Goal: Transaction & Acquisition: Purchase product/service

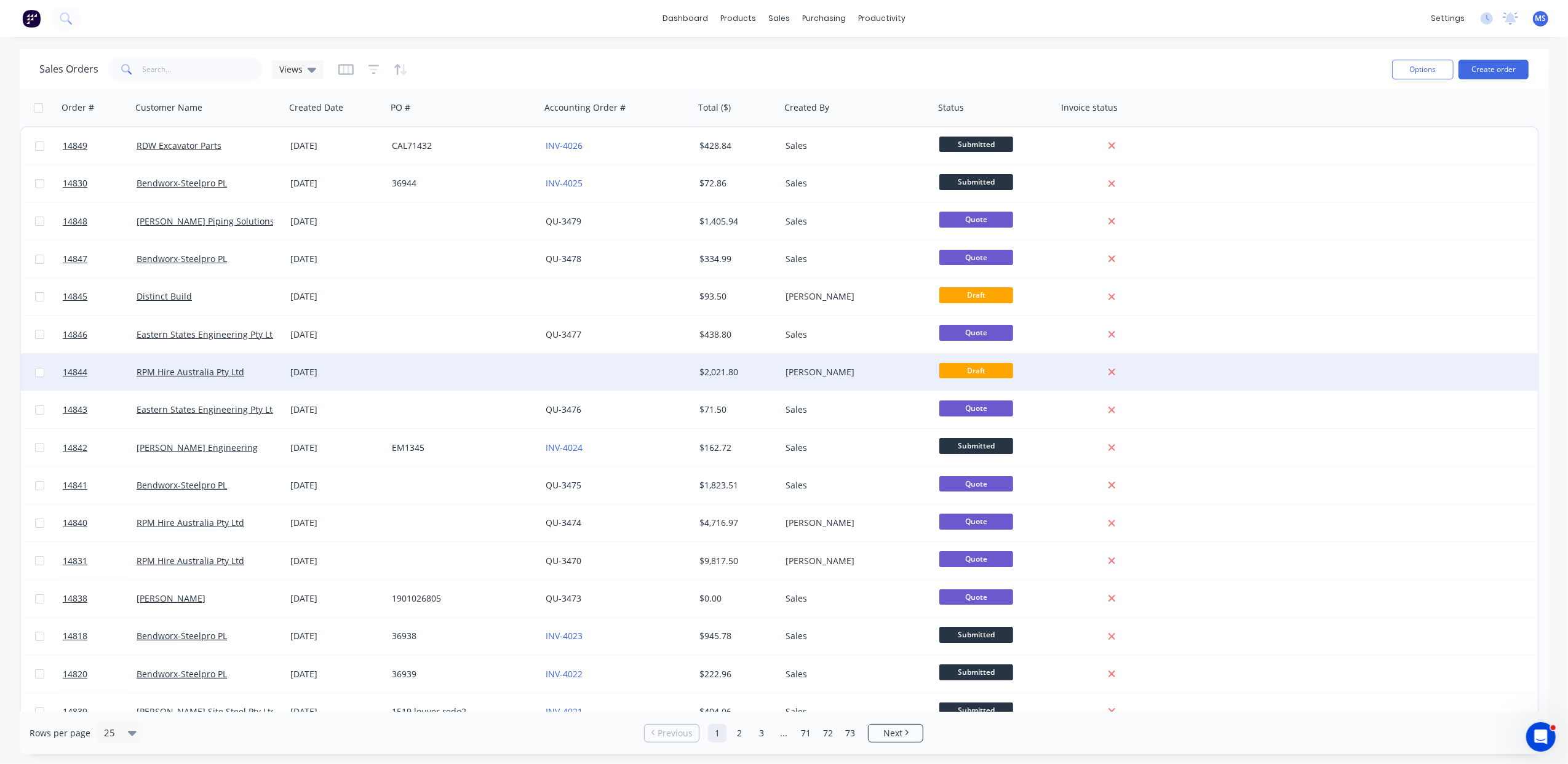
click at [399, 380] on div at bounding box center [463, 371] width 154 height 37
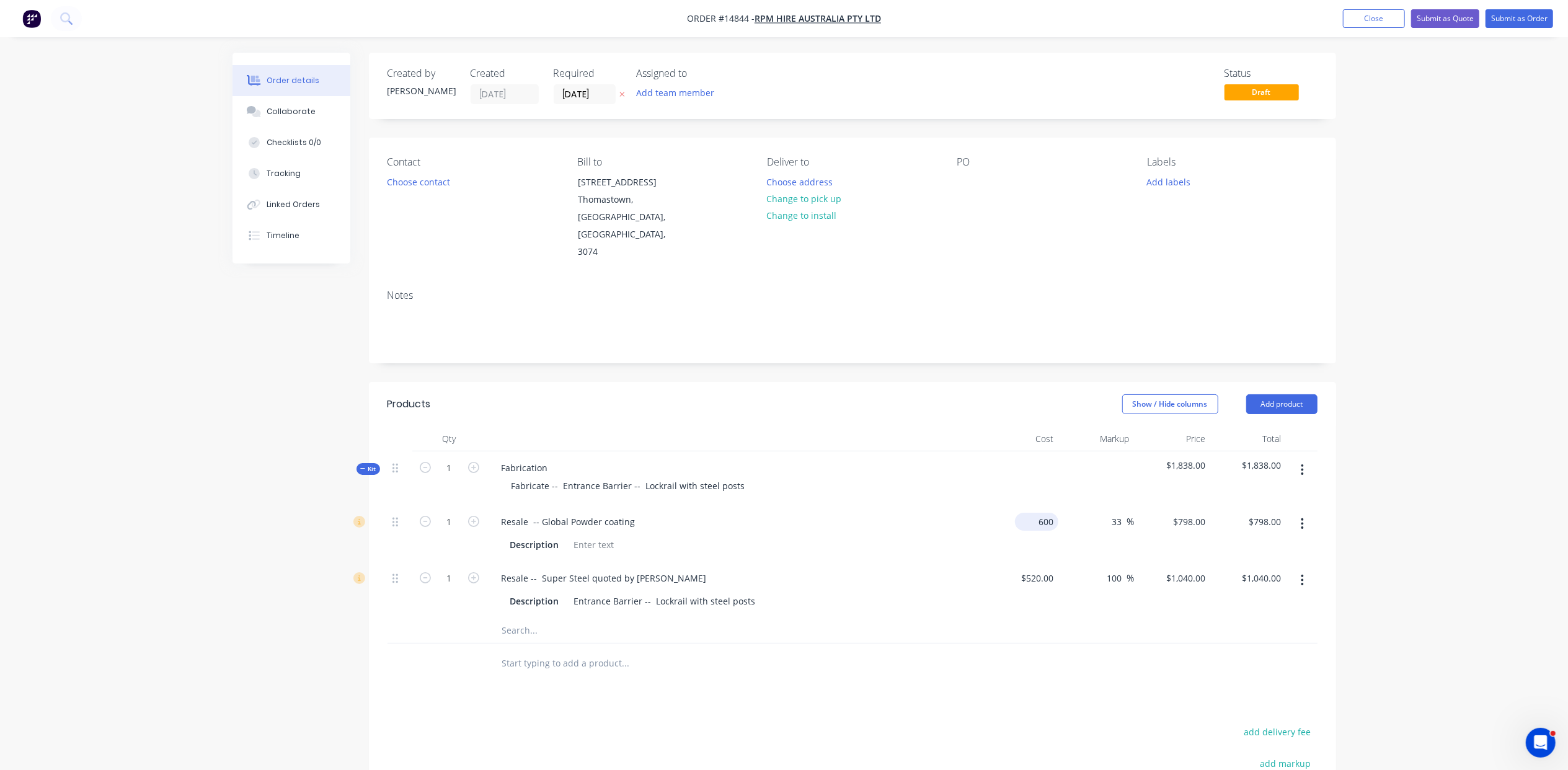
click at [1050, 513] on input "600" at bounding box center [1040, 522] width 38 height 18
type input "$600.00"
click at [1074, 643] on div at bounding box center [853, 663] width 930 height 40
click at [569, 650] on input "text" at bounding box center [626, 662] width 248 height 24
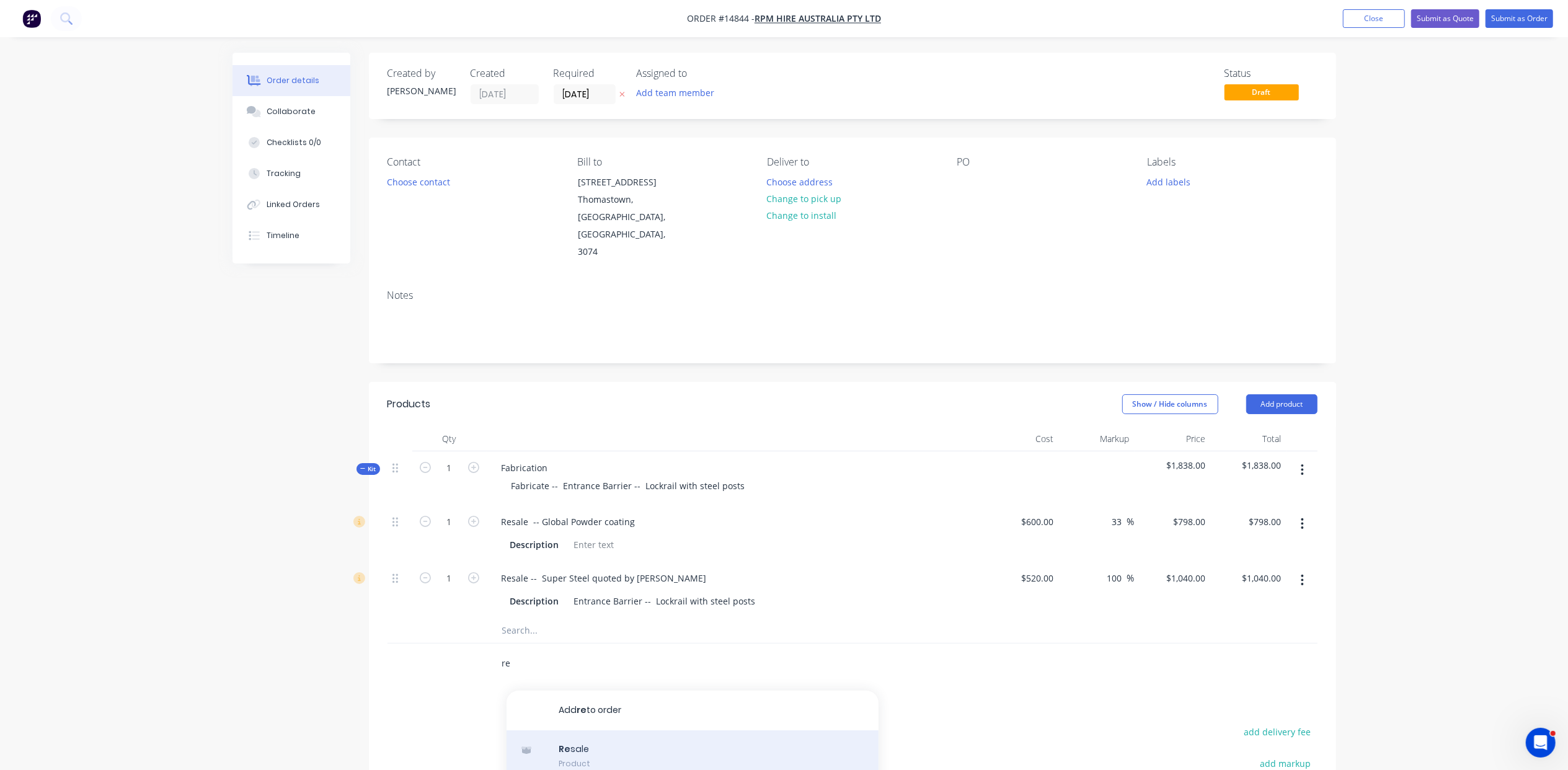
type input "re"
click at [588, 730] on div "Re sale Product" at bounding box center [692, 756] width 373 height 52
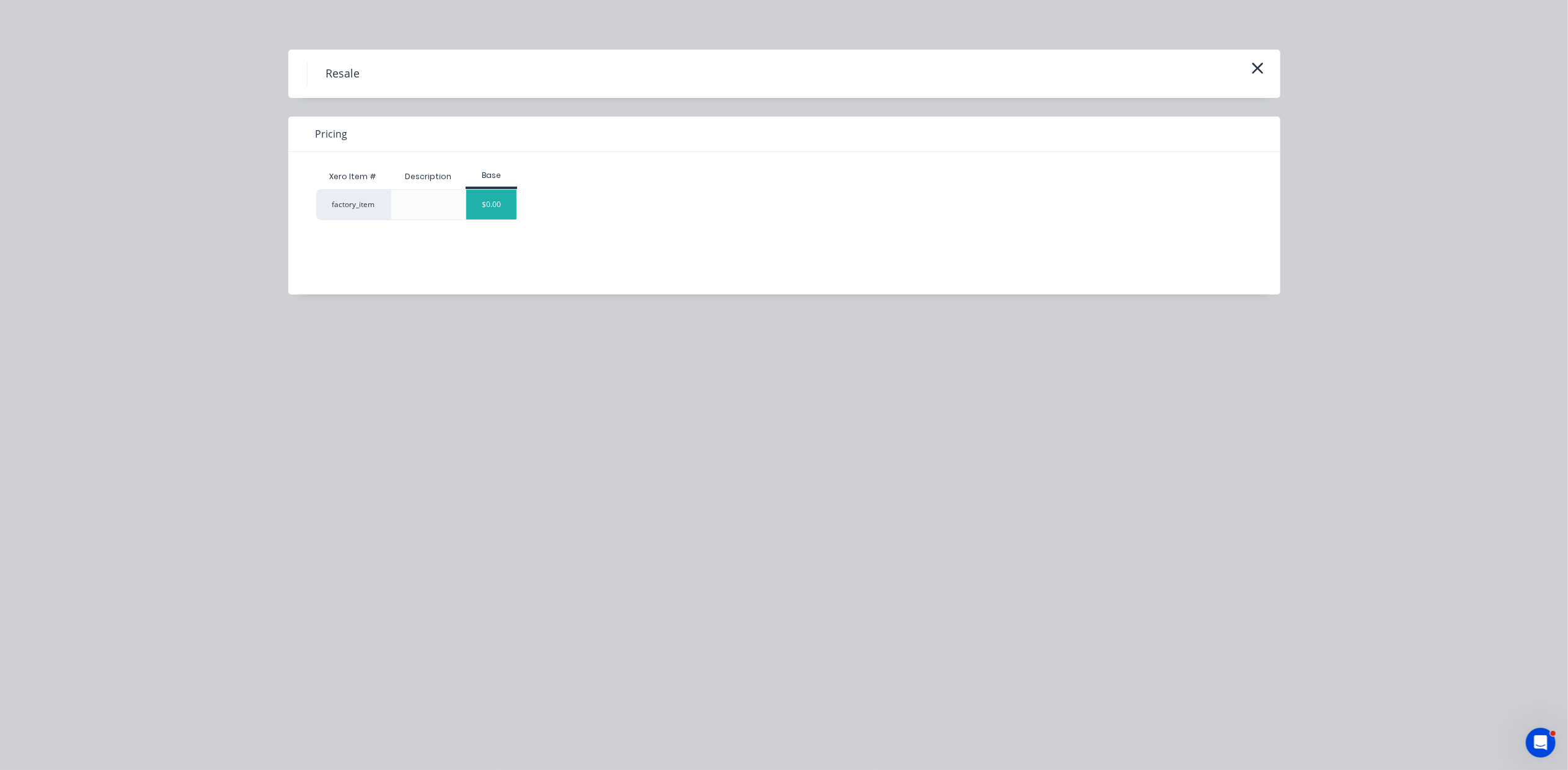
click at [514, 216] on div "$0.00" at bounding box center [491, 204] width 50 height 30
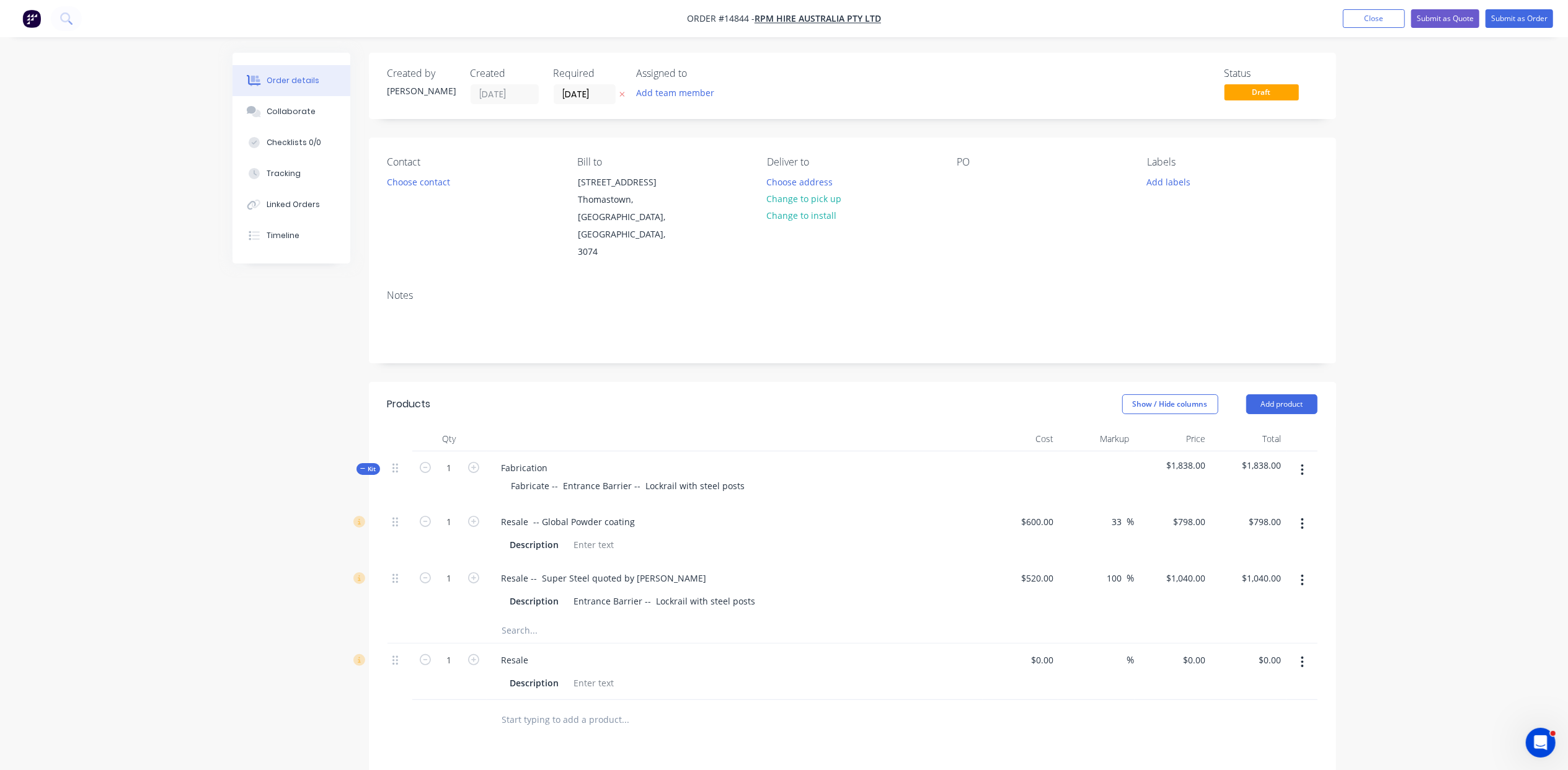
click at [1300, 650] on button "button" at bounding box center [1302, 661] width 29 height 23
click at [1253, 710] on div "Duplicate" at bounding box center [1258, 719] width 95 height 18
click at [1301, 655] on icon "button" at bounding box center [1302, 661] width 3 height 14
click at [1282, 760] on div "Delete" at bounding box center [1258, 769] width 95 height 18
click at [1300, 650] on button "button" at bounding box center [1302, 661] width 29 height 23
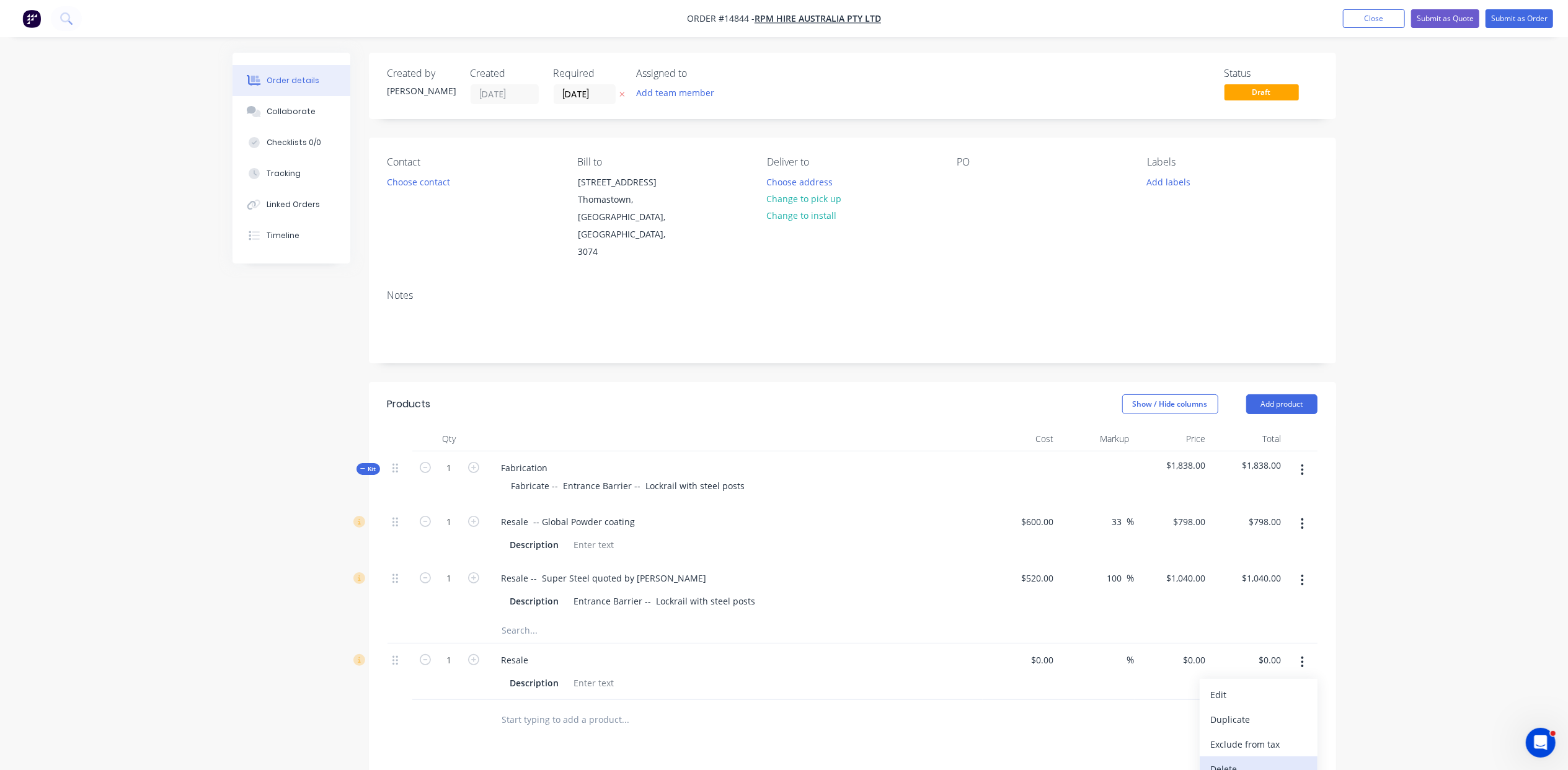
click at [1293, 760] on div "Delete" at bounding box center [1258, 769] width 95 height 18
click at [557, 650] on input "text" at bounding box center [626, 662] width 248 height 24
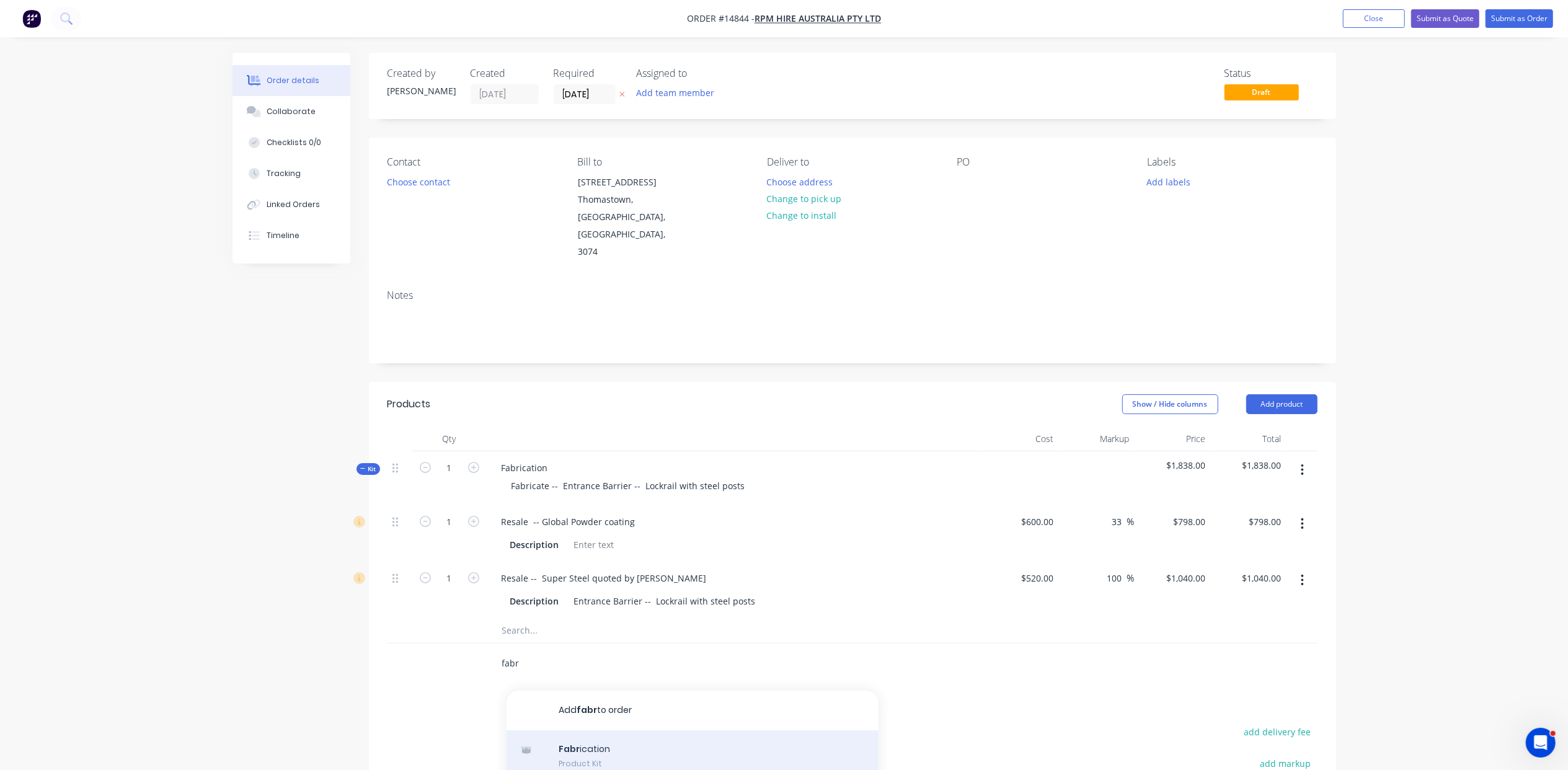
type input "fabr"
click at [609, 730] on div "Fabr ication Product Kit" at bounding box center [692, 756] width 373 height 52
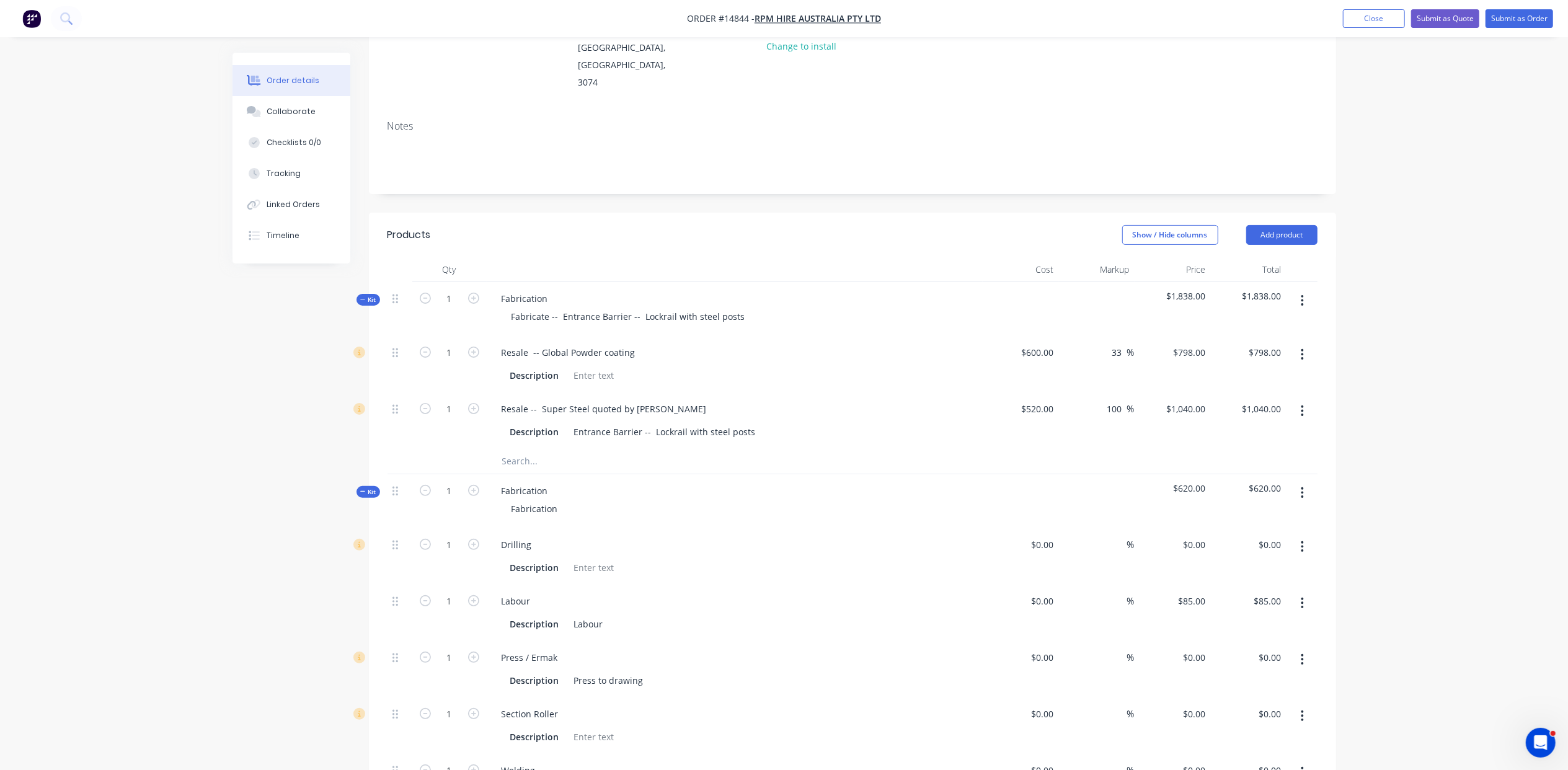
scroll to position [331, 0]
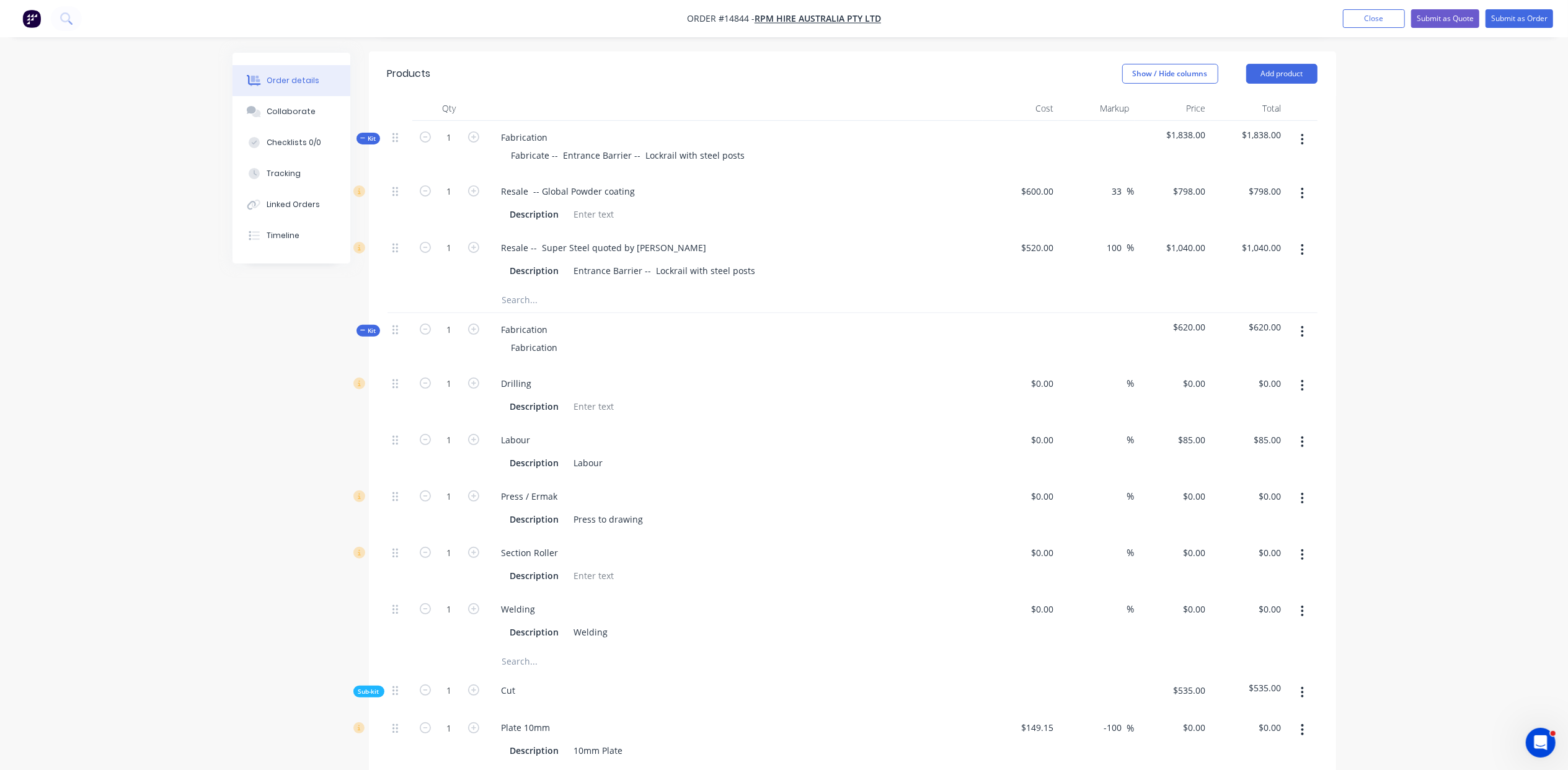
click at [1297, 681] on button "button" at bounding box center [1302, 692] width 29 height 23
click at [1275, 741] on div "Delete" at bounding box center [1258, 750] width 95 height 18
click at [1303, 379] on icon "button" at bounding box center [1302, 385] width 3 height 14
click at [1295, 458] on div "Delete" at bounding box center [1258, 467] width 95 height 18
click at [1302, 380] on icon "button" at bounding box center [1302, 385] width 3 height 11
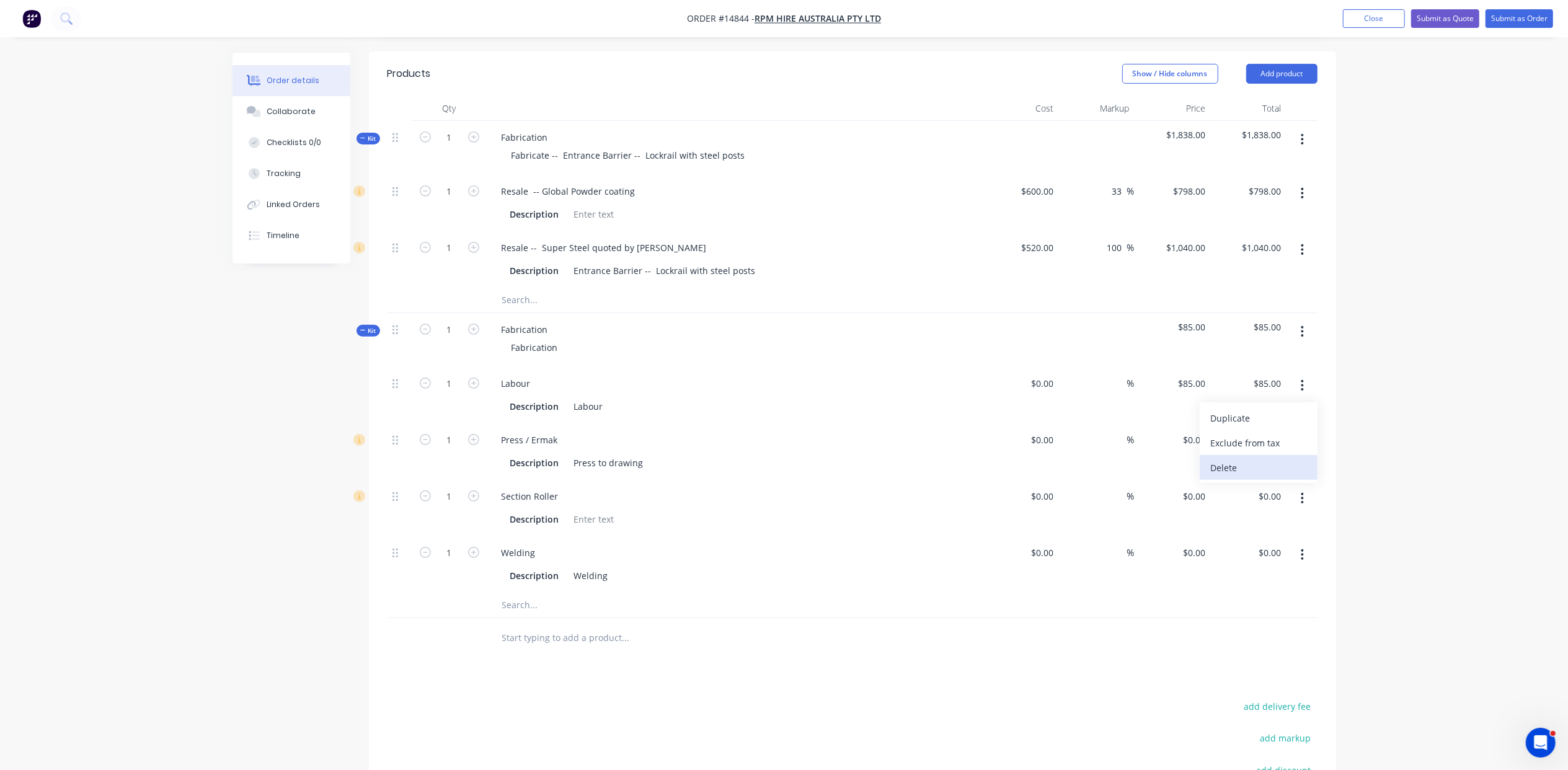
click at [1287, 458] on div "Delete" at bounding box center [1258, 467] width 95 height 18
click at [1301, 374] on button "button" at bounding box center [1302, 385] width 29 height 23
click at [1291, 455] on button "Delete" at bounding box center [1259, 467] width 118 height 24
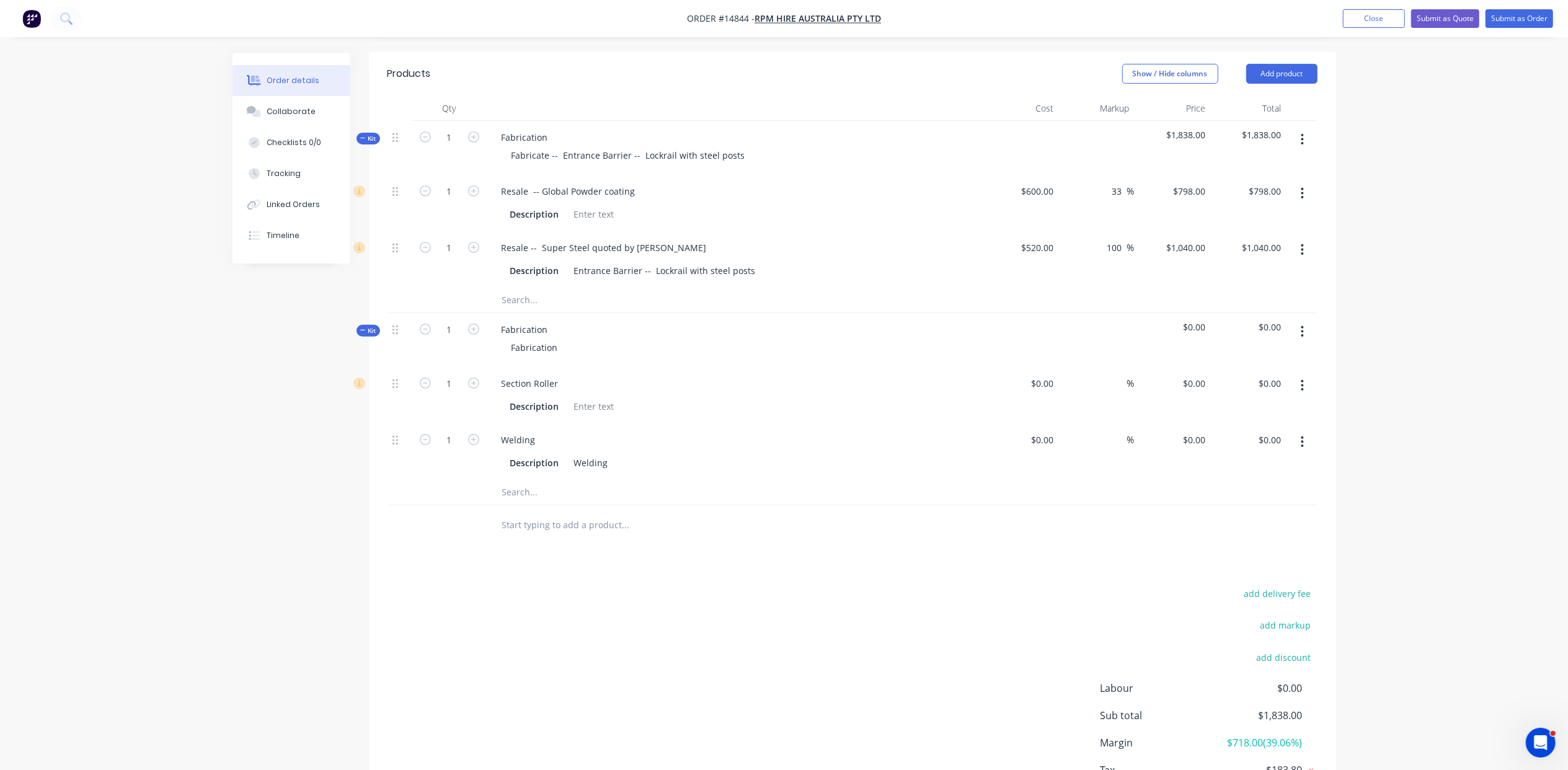
click at [1299, 374] on button "button" at bounding box center [1302, 385] width 29 height 23
click at [1280, 458] on div "Delete" at bounding box center [1258, 467] width 95 height 18
click at [1305, 374] on button "button" at bounding box center [1302, 385] width 29 height 23
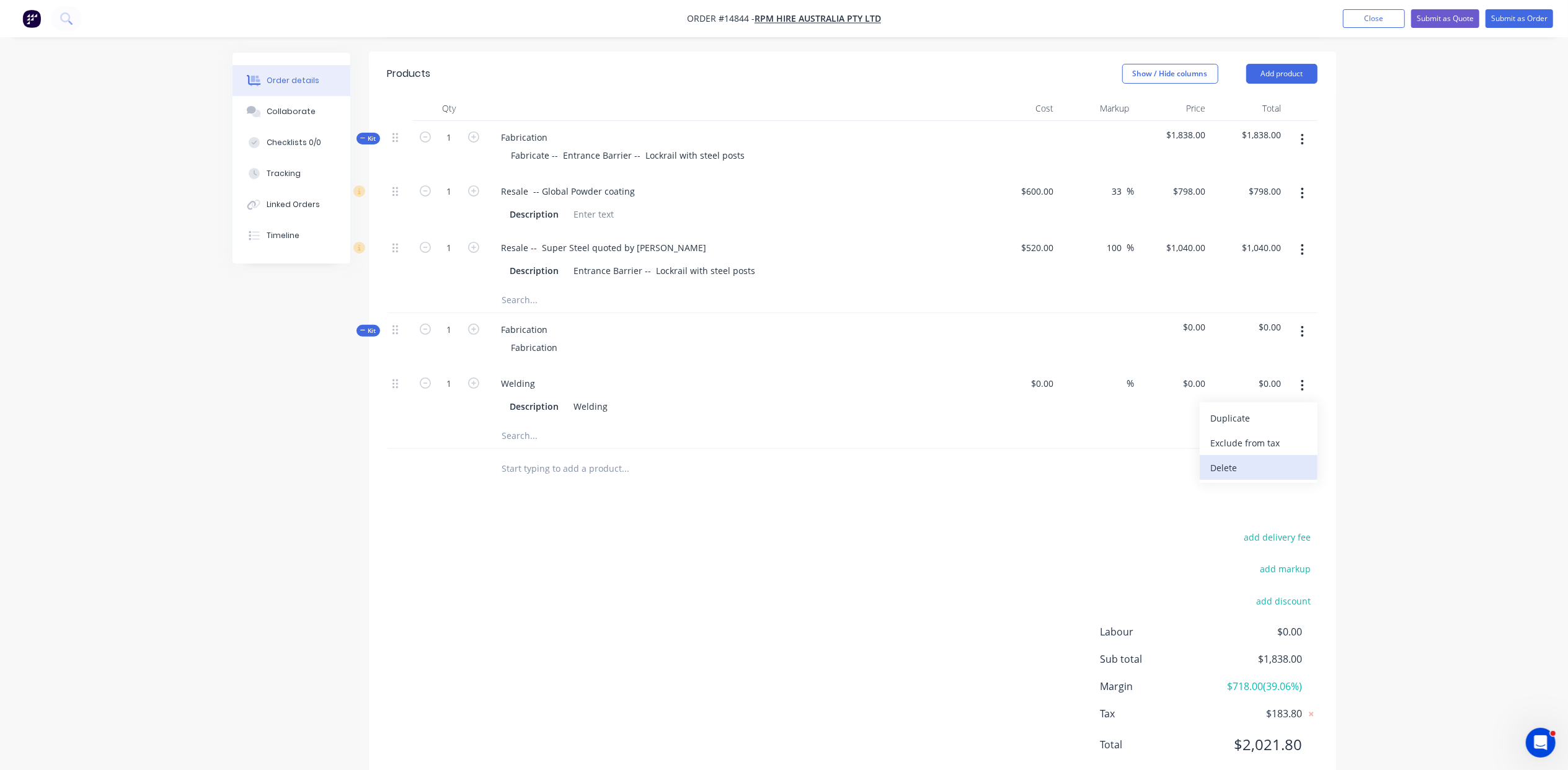
click at [1282, 458] on div "Delete" at bounding box center [1258, 467] width 95 height 18
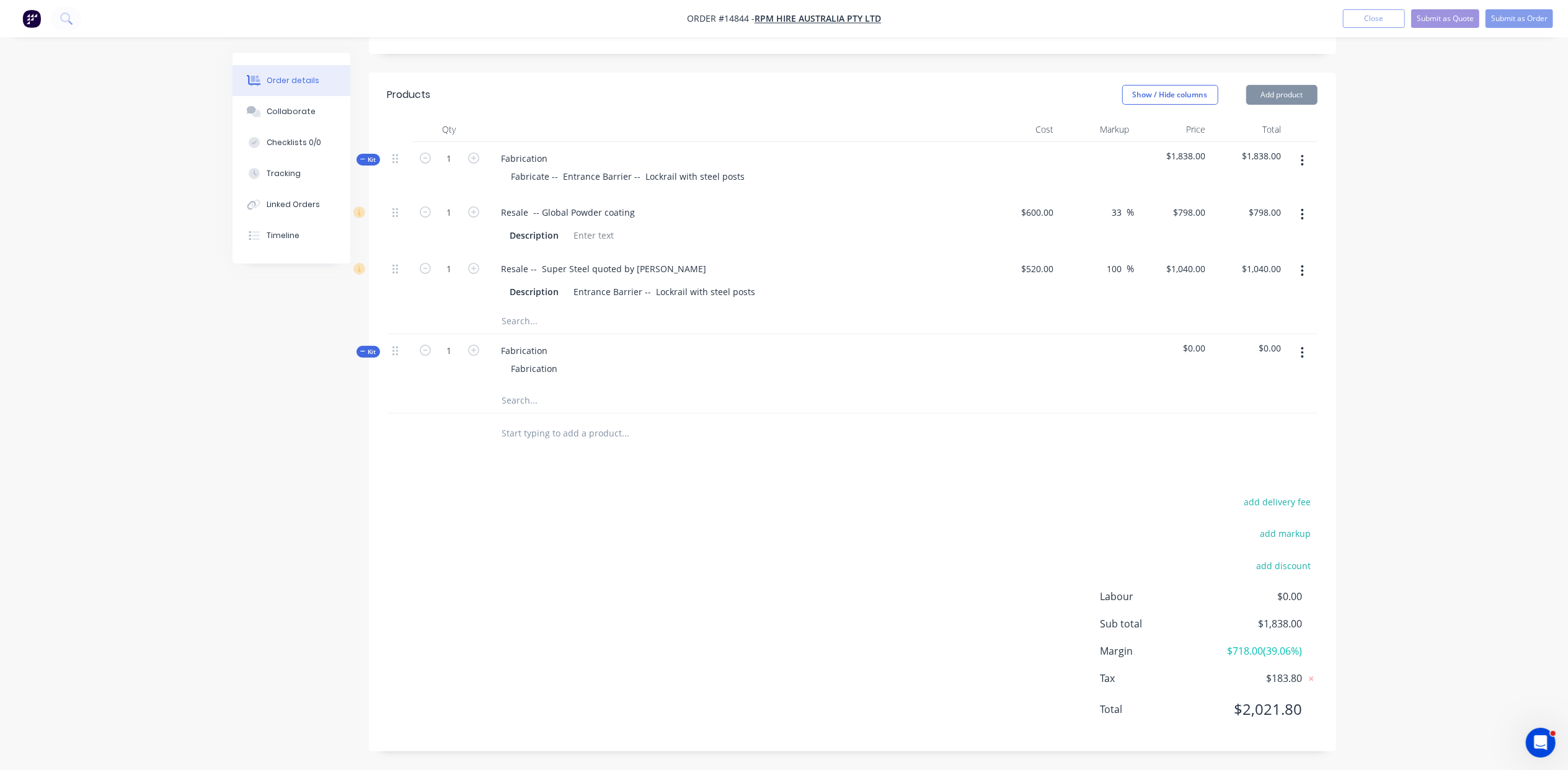
scroll to position [276, 0]
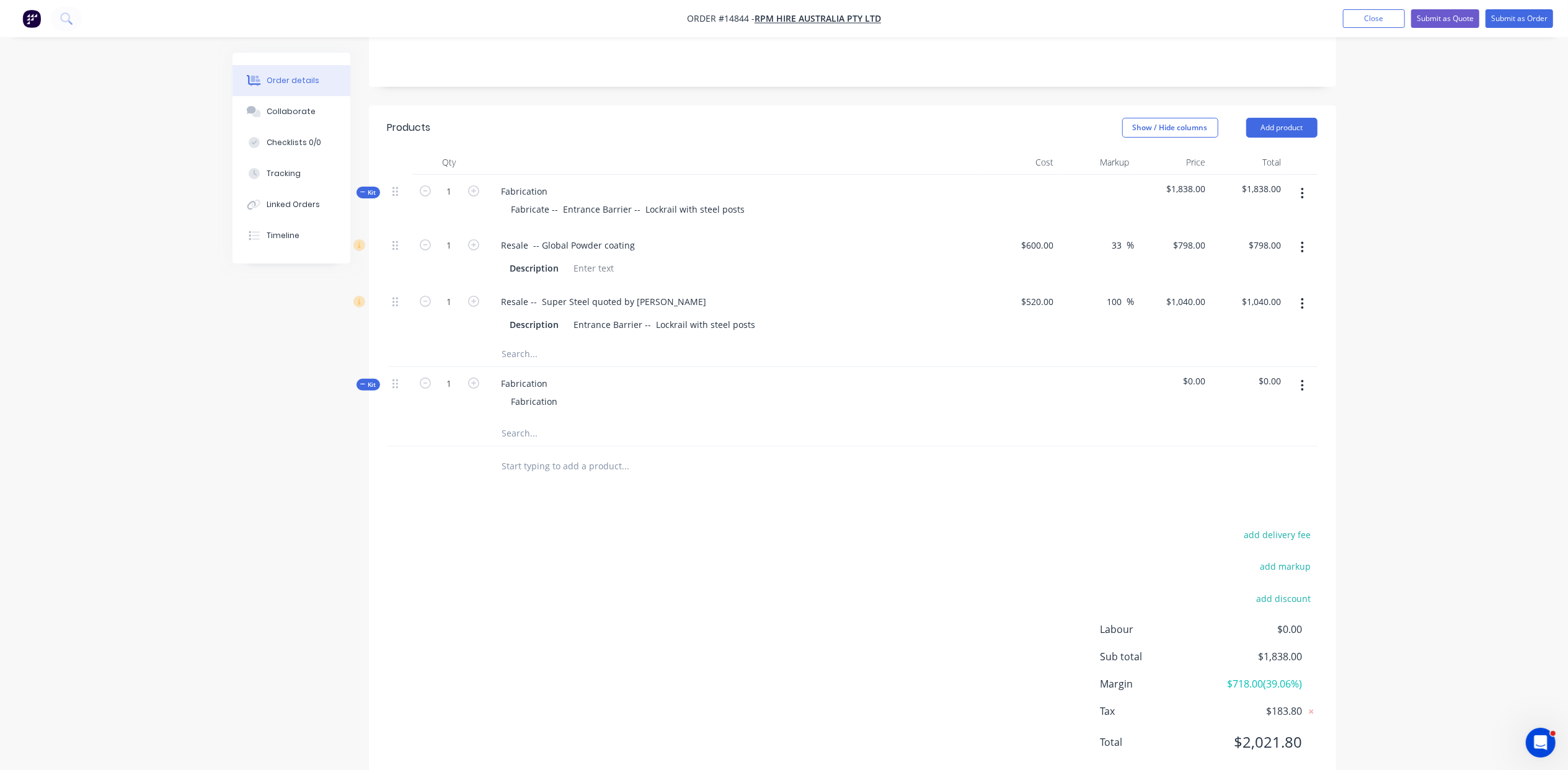
click at [519, 421] on input "text" at bounding box center [626, 433] width 248 height 24
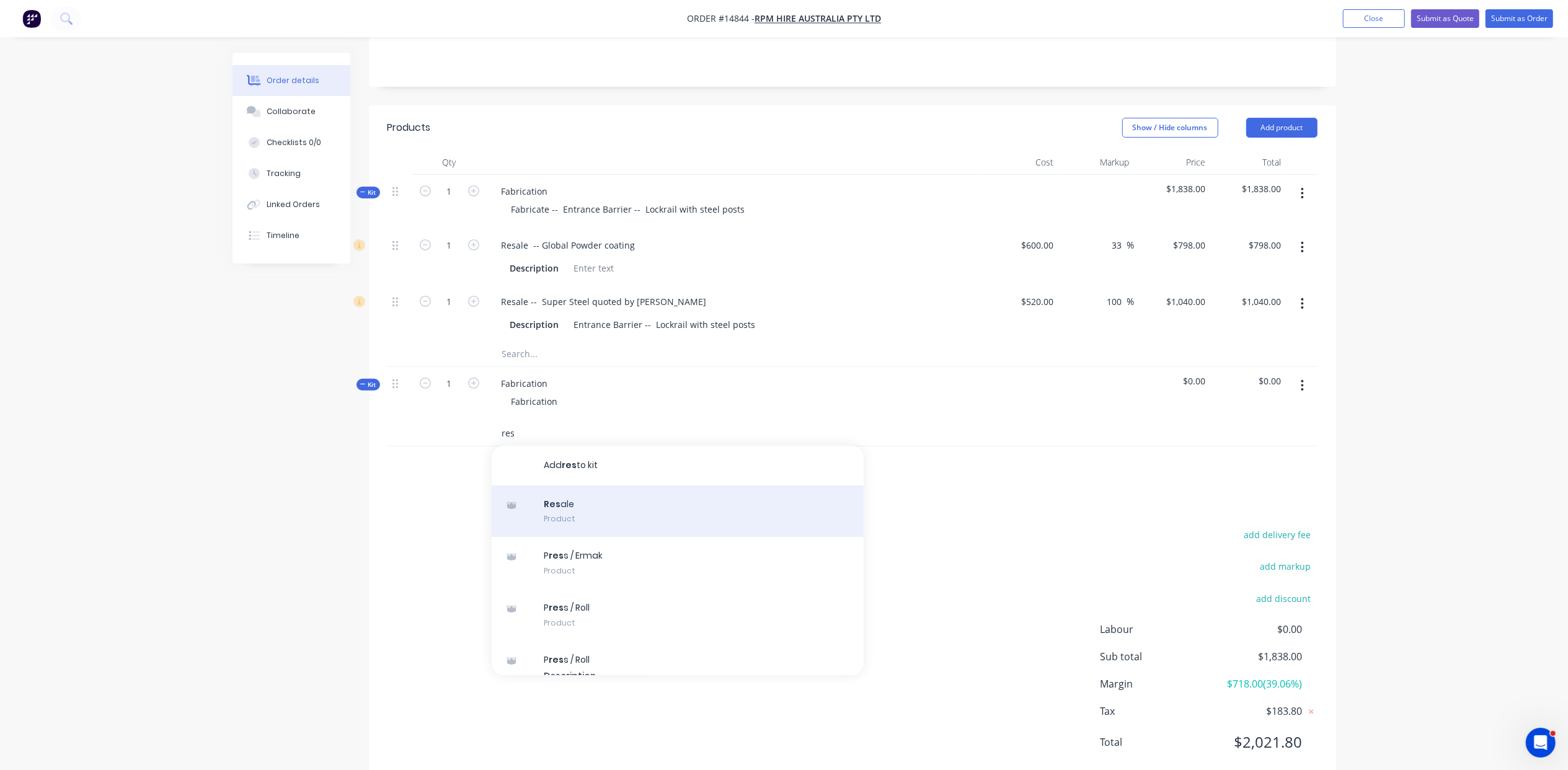
type input "res"
click at [582, 486] on div "Res ale Product" at bounding box center [678, 511] width 373 height 52
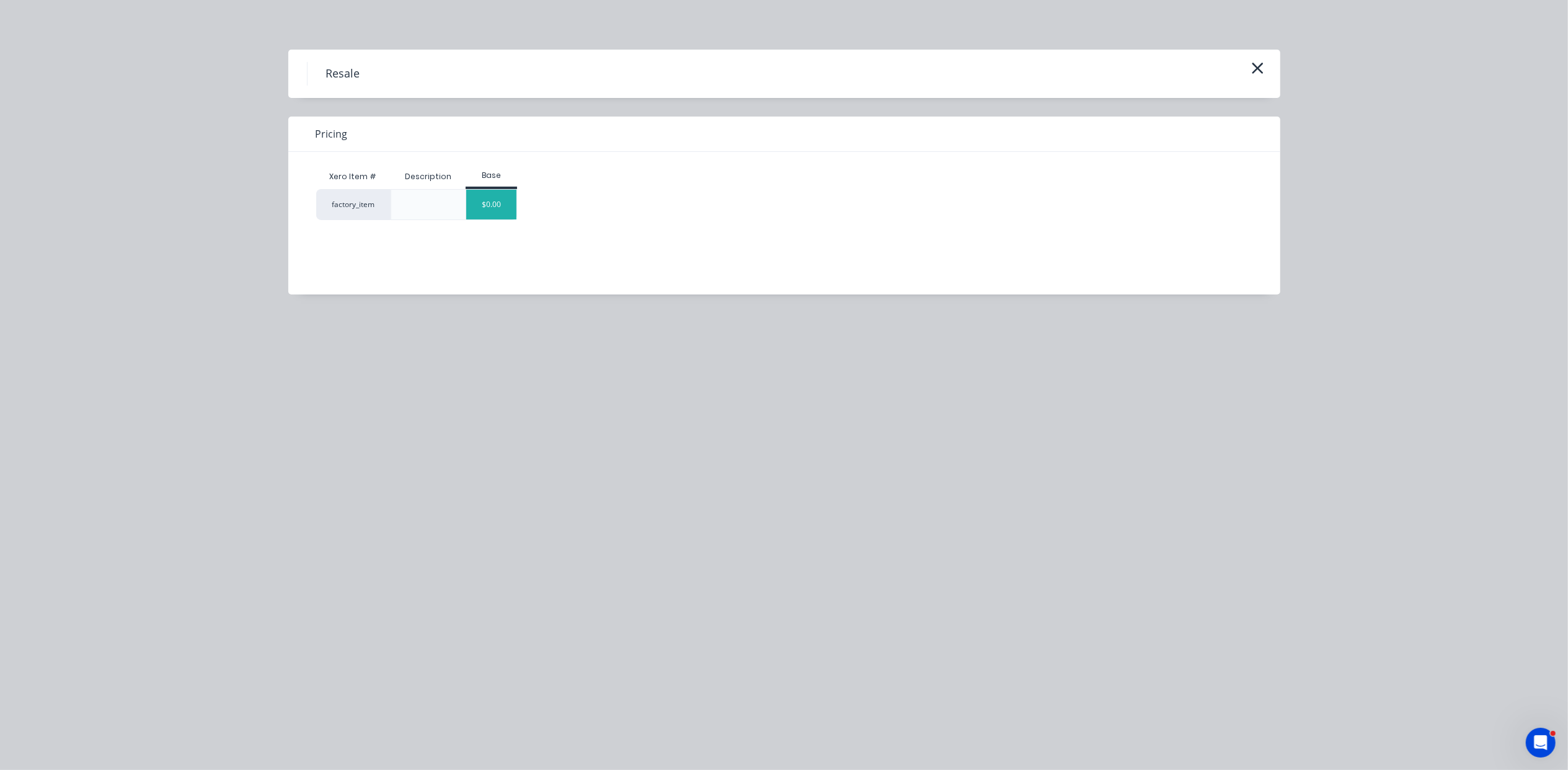
click at [474, 207] on div "$0.00" at bounding box center [491, 204] width 50 height 30
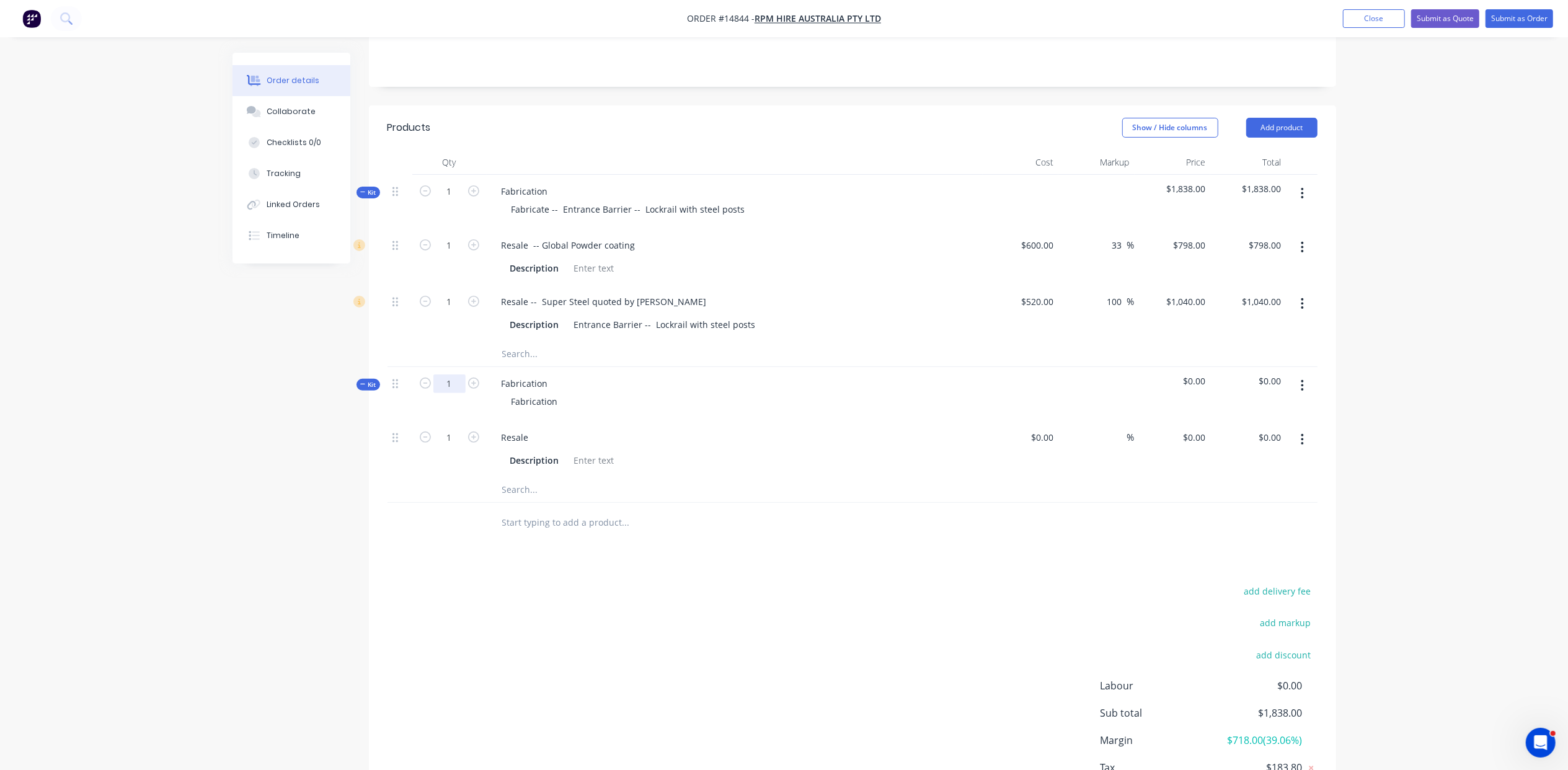
click at [457, 201] on input "1" at bounding box center [450, 191] width 33 height 19
click at [549, 374] on div "Fabrication" at bounding box center [525, 383] width 66 height 18
drag, startPoint x: 551, startPoint y: 350, endPoint x: 504, endPoint y: 352, distance: 47.0
click at [504, 374] on div "Fabrication" at bounding box center [525, 383] width 66 height 18
click at [1053, 428] on input at bounding box center [1051, 438] width 15 height 18
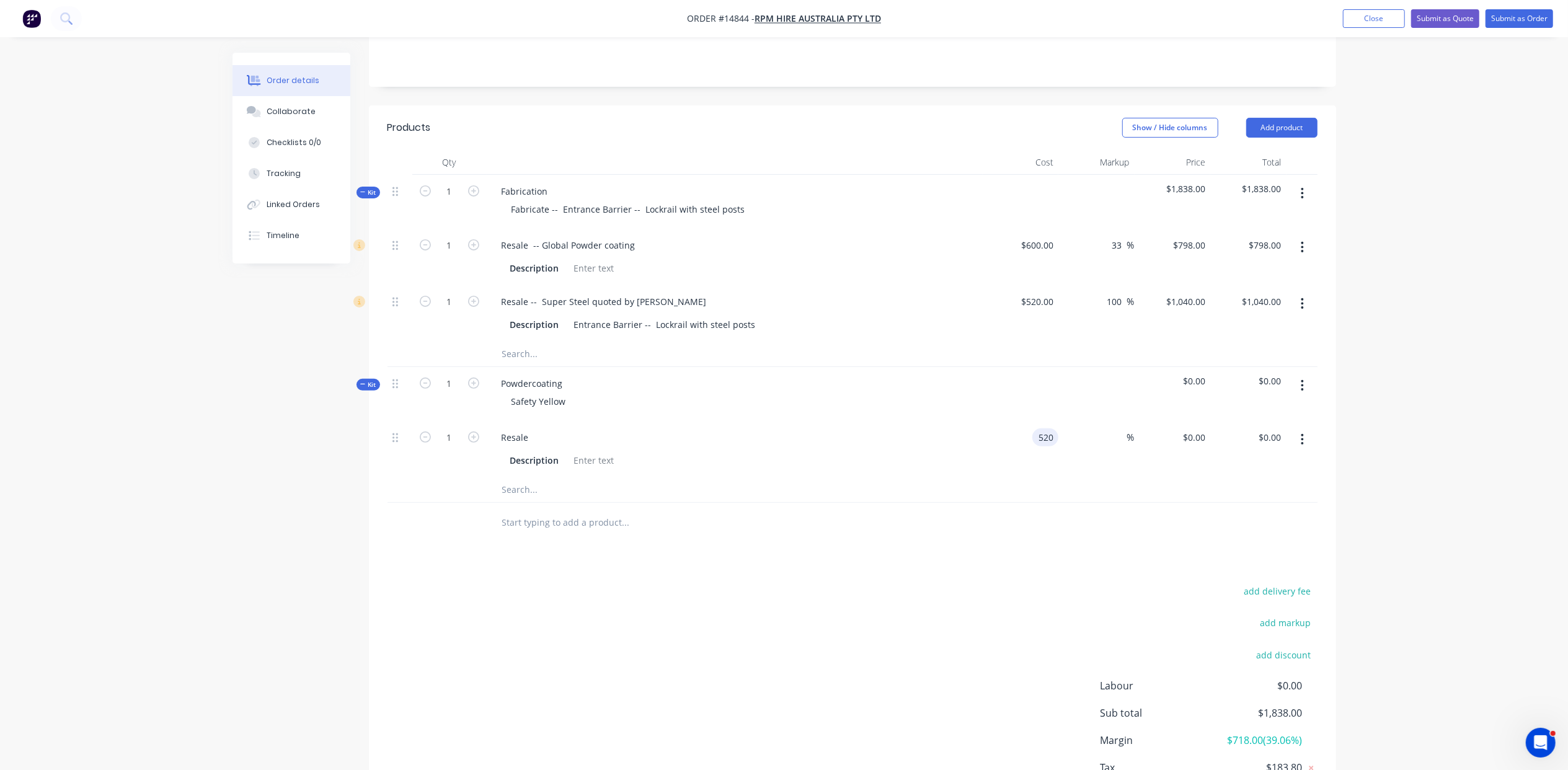
type input "$520.00"
type input "50"
type input "780"
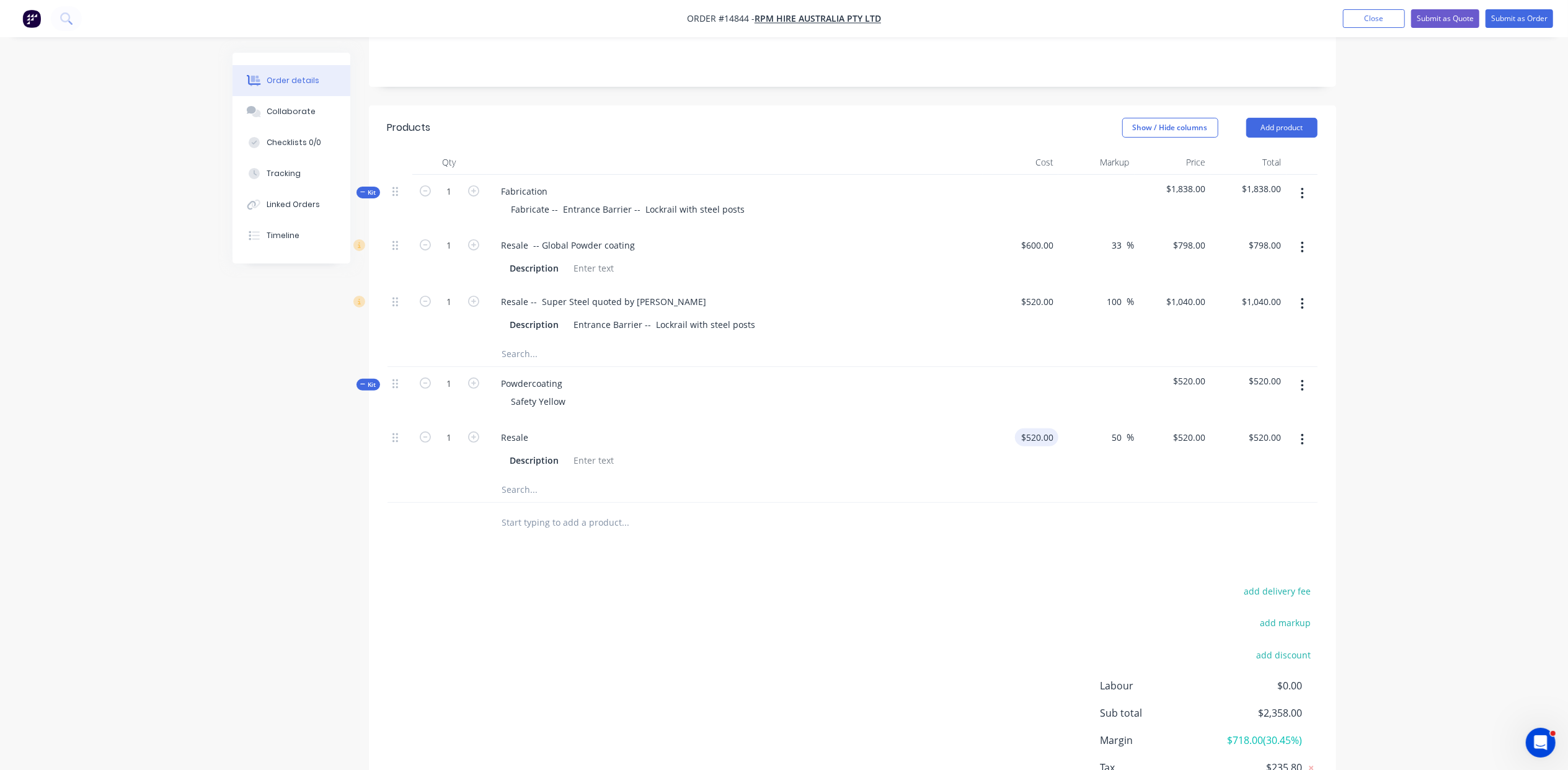
type input "$780.00"
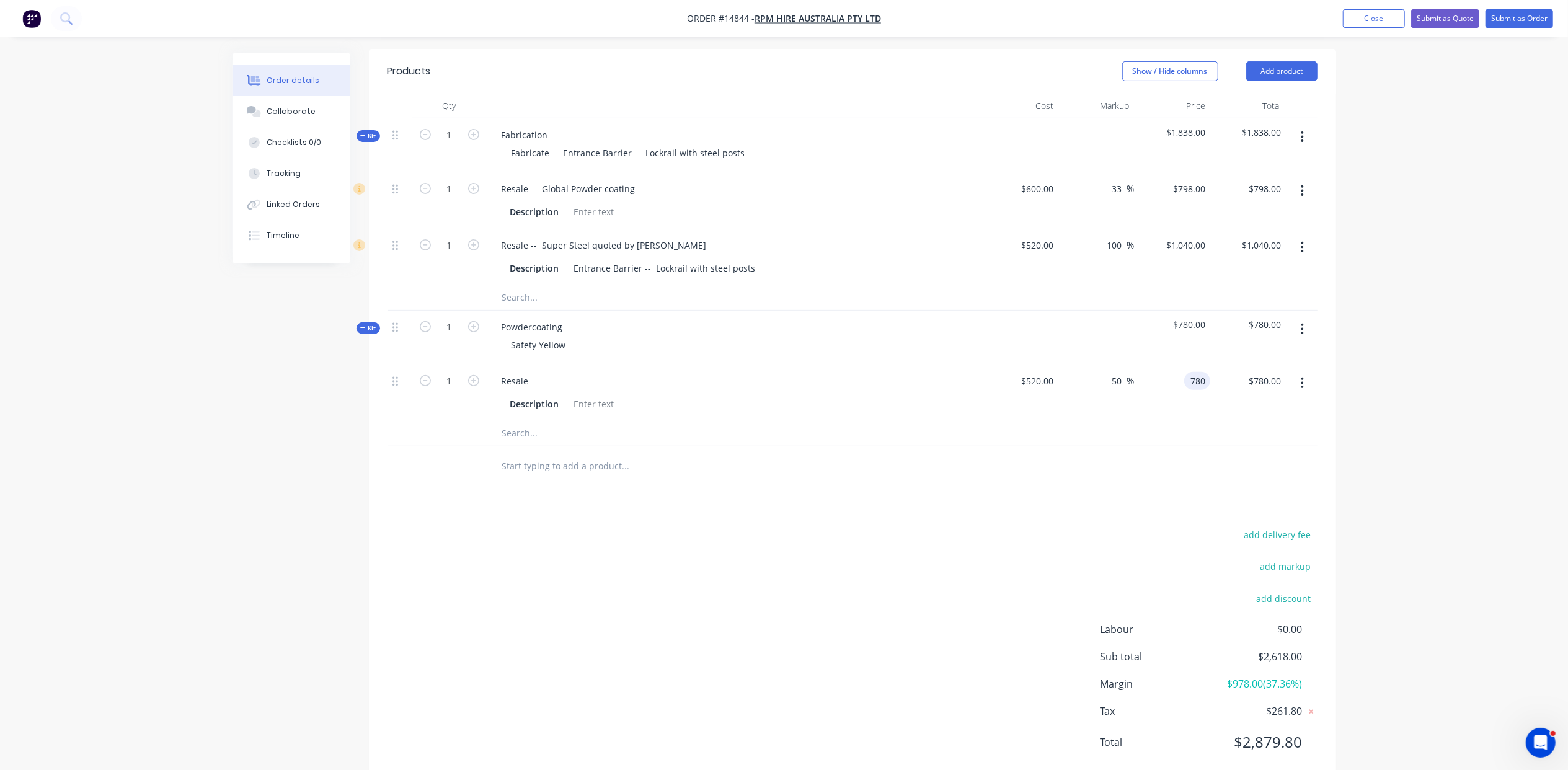
scroll to position [3, 0]
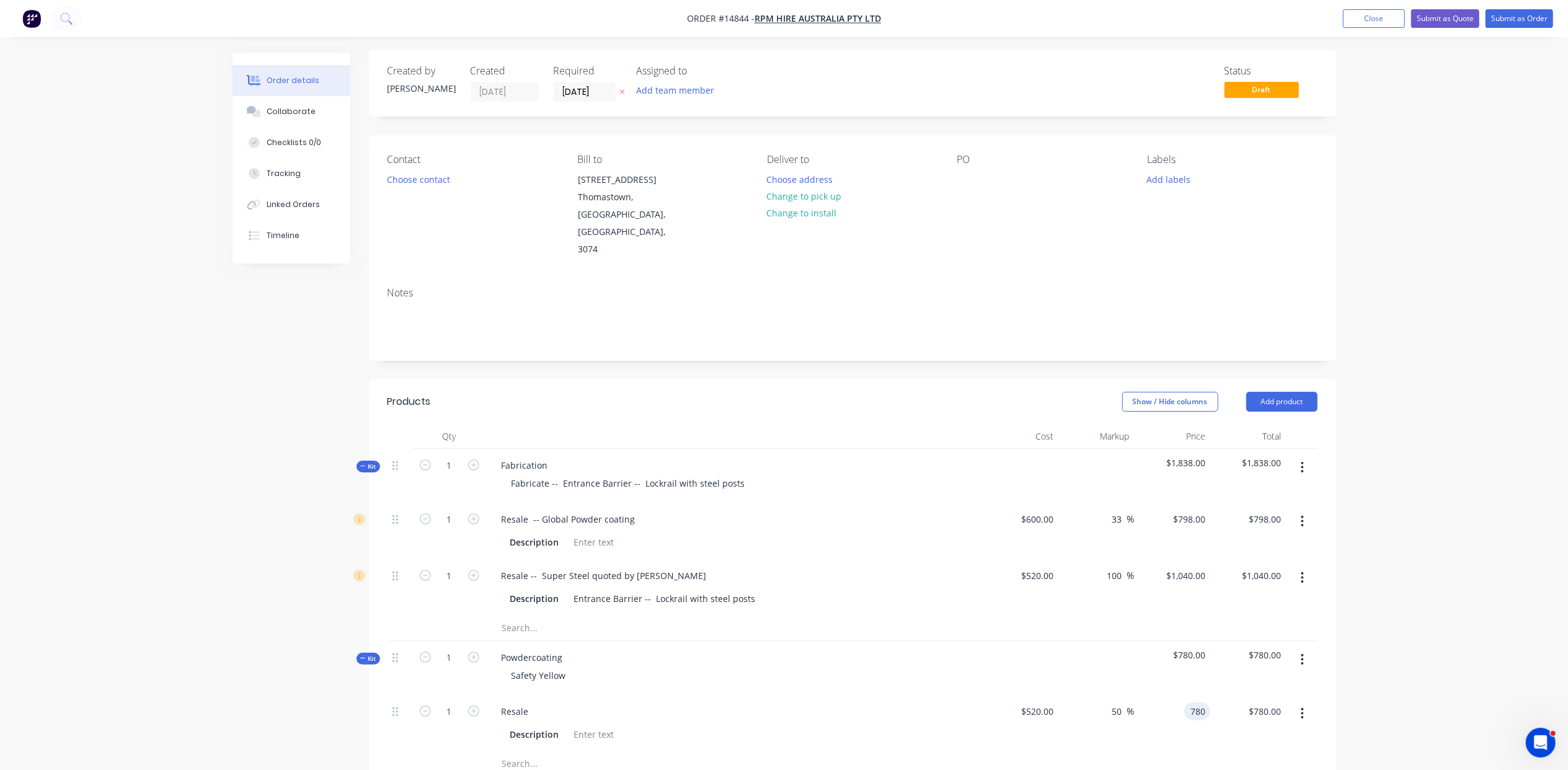
type input "$780.00"
click at [1296, 510] on button "button" at bounding box center [1302, 521] width 29 height 23
click at [1272, 594] on div "Delete" at bounding box center [1258, 603] width 95 height 18
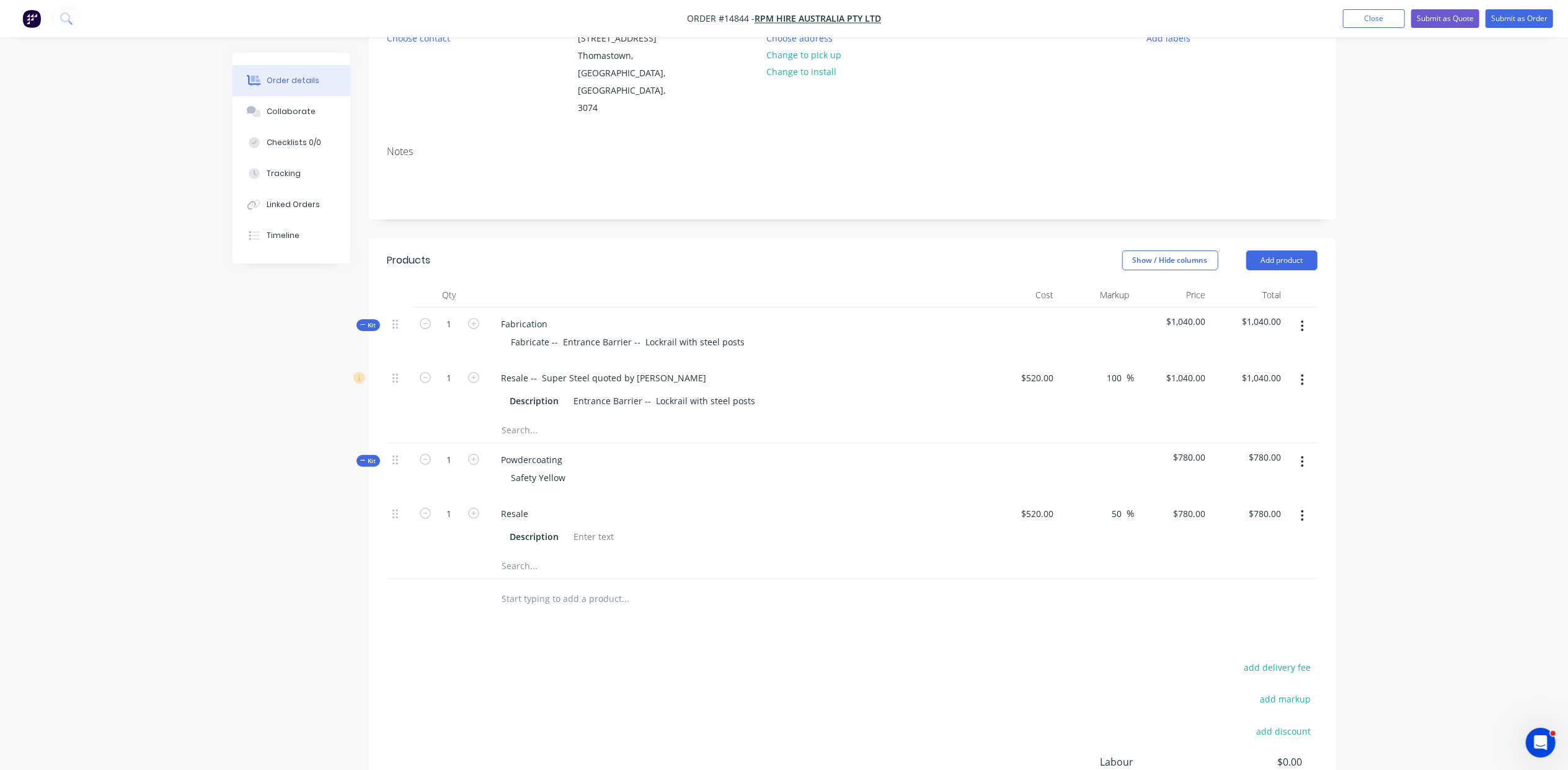
scroll to position [0, 0]
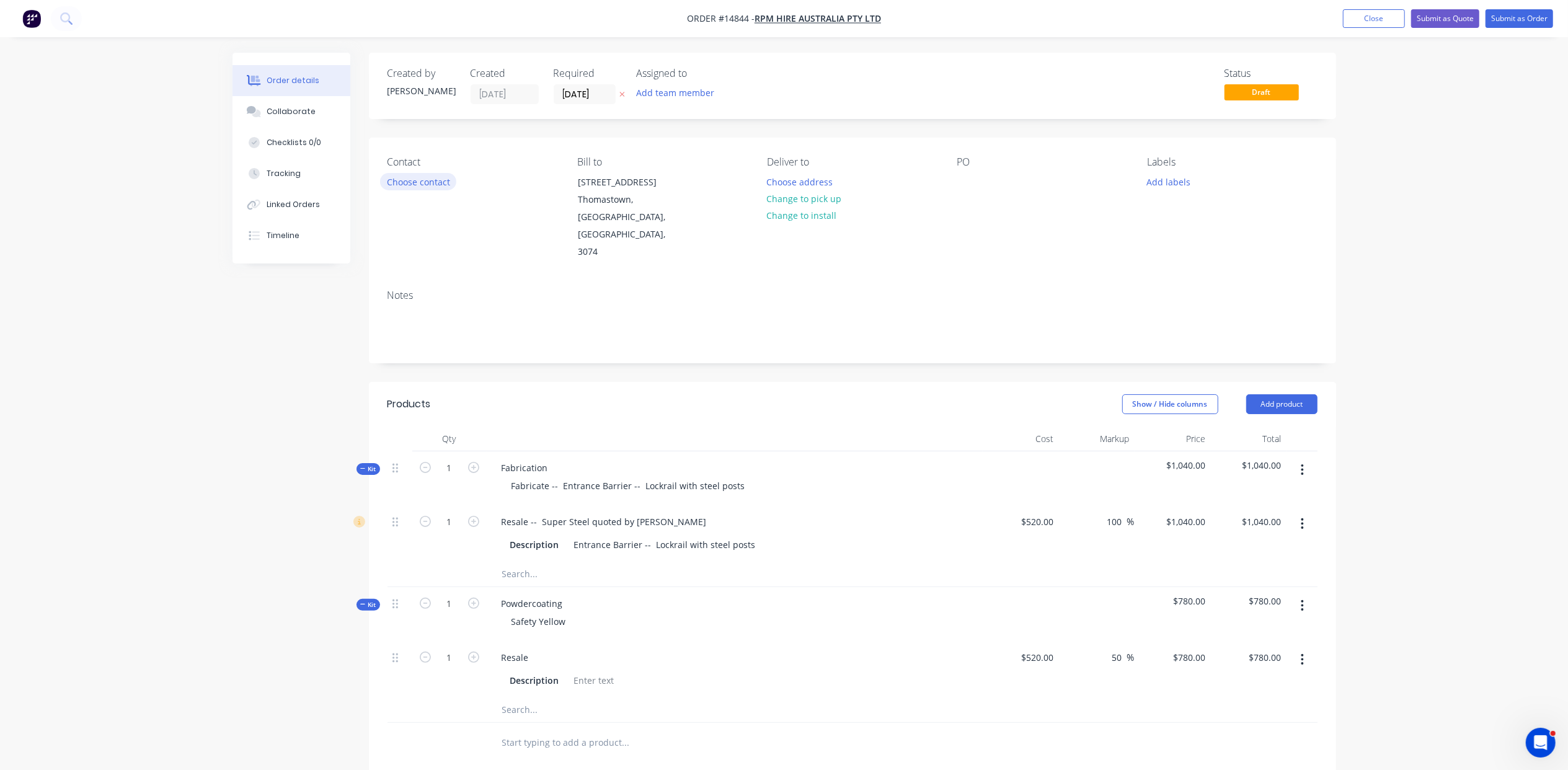
click at [421, 178] on button "Choose contact" at bounding box center [418, 181] width 76 height 16
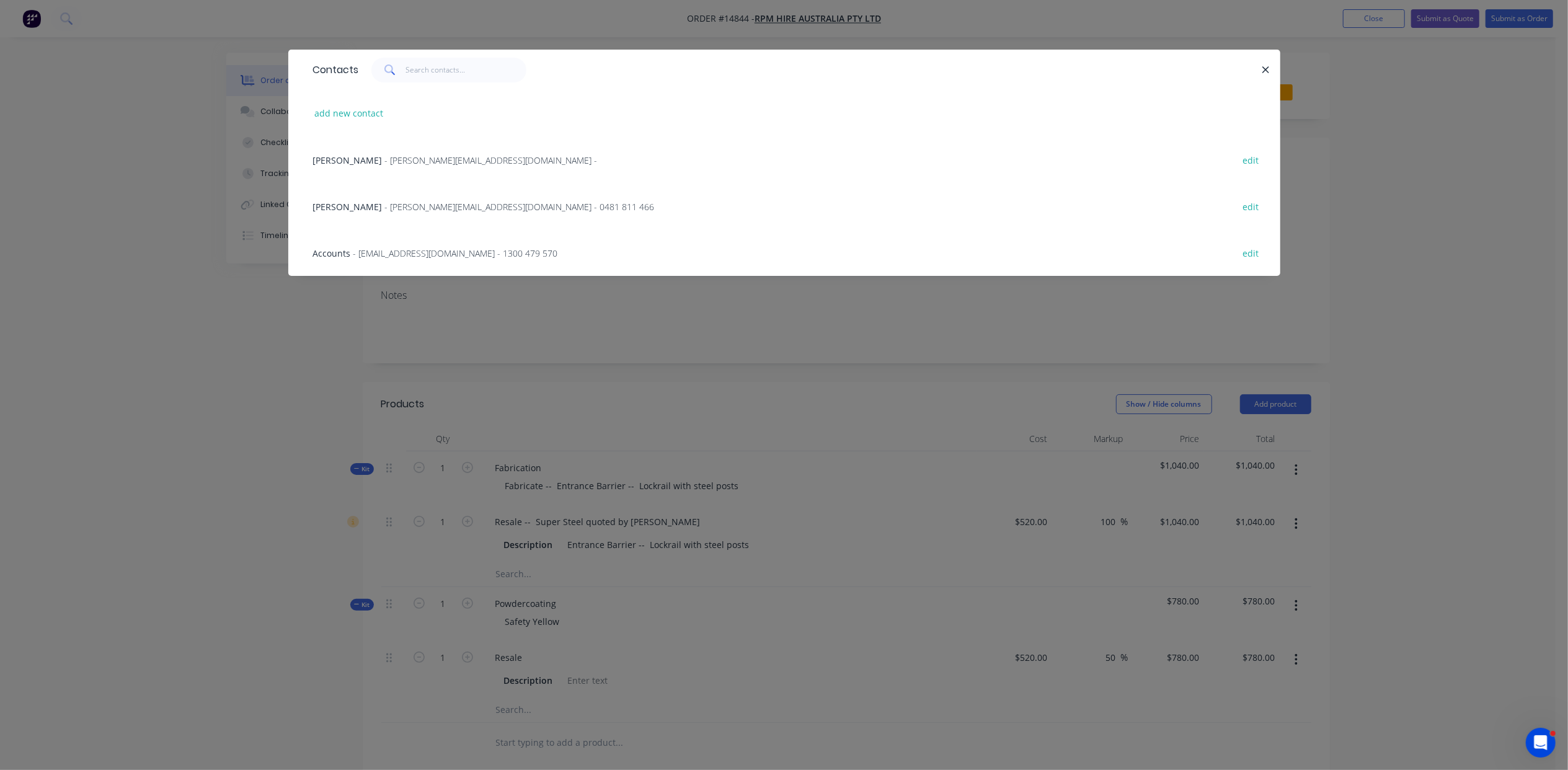
click at [400, 201] on span "- [PERSON_NAME][EMAIL_ADDRESS][DOMAIN_NAME] - 0481 811 466" at bounding box center [520, 207] width 270 height 12
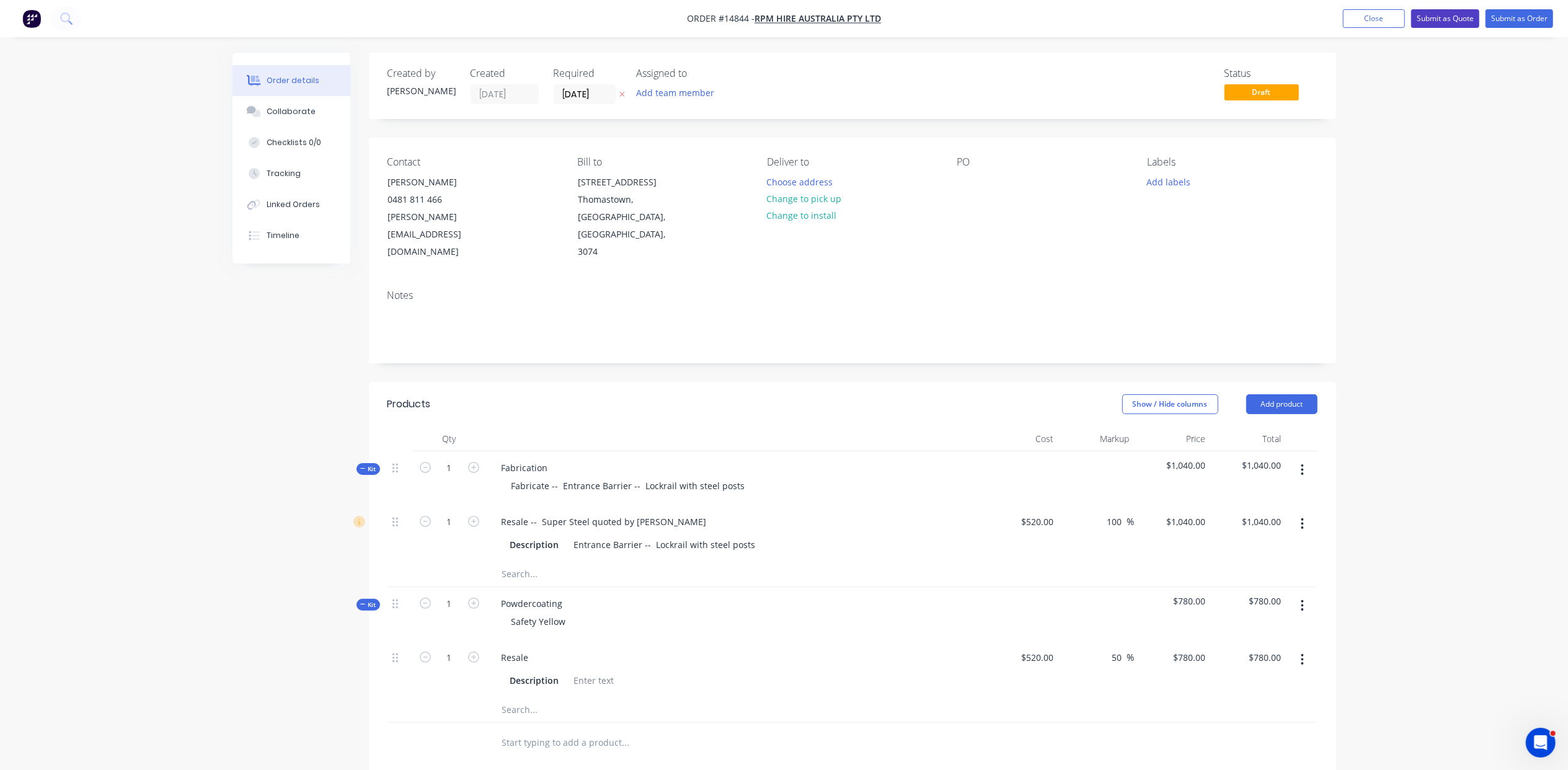
click at [1427, 16] on button "Submit as Quote" at bounding box center [1445, 18] width 68 height 19
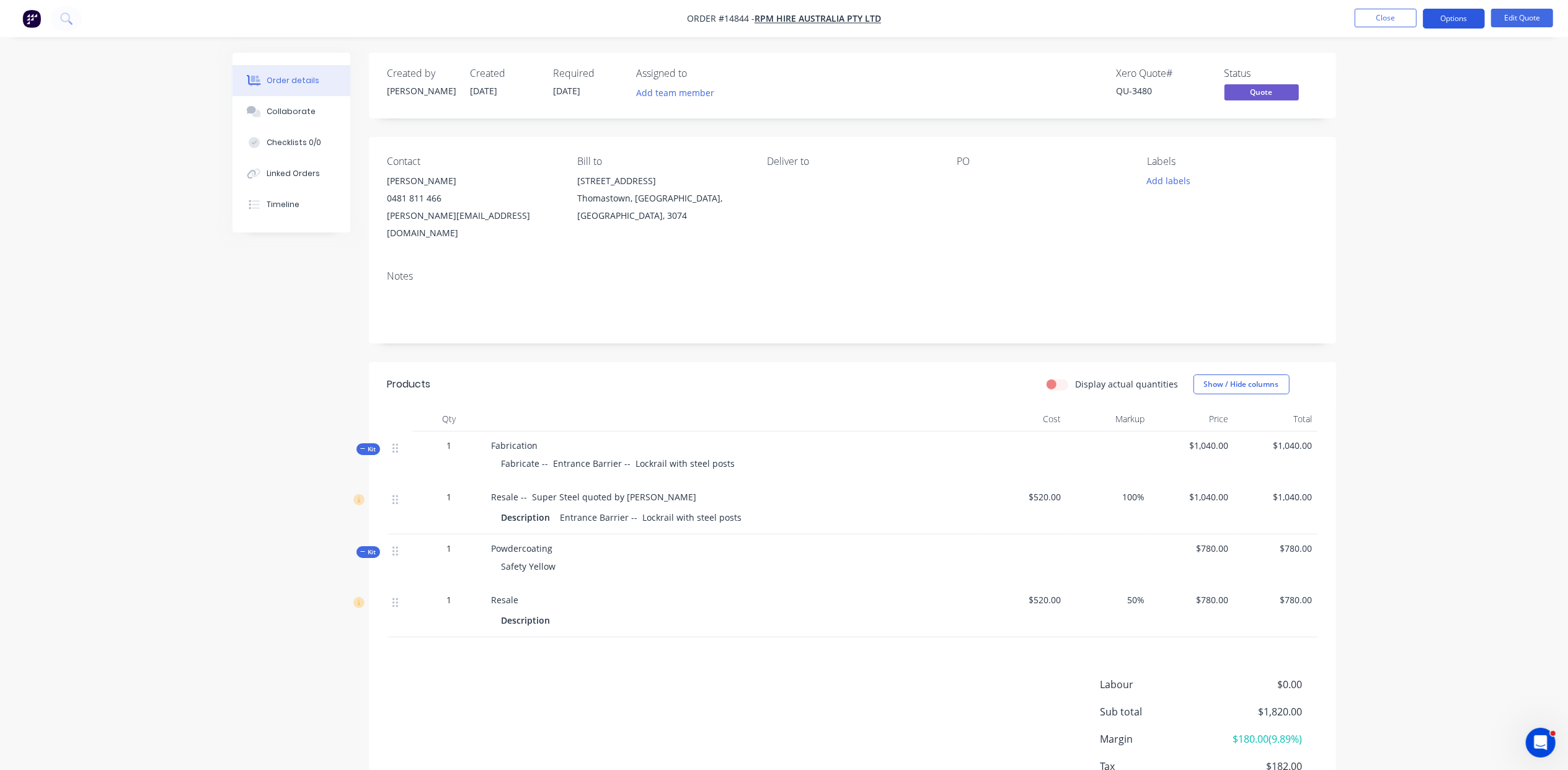
click at [1447, 21] on button "Options" at bounding box center [1454, 19] width 62 height 20
click at [1410, 82] on div "Quote" at bounding box center [1417, 75] width 114 height 18
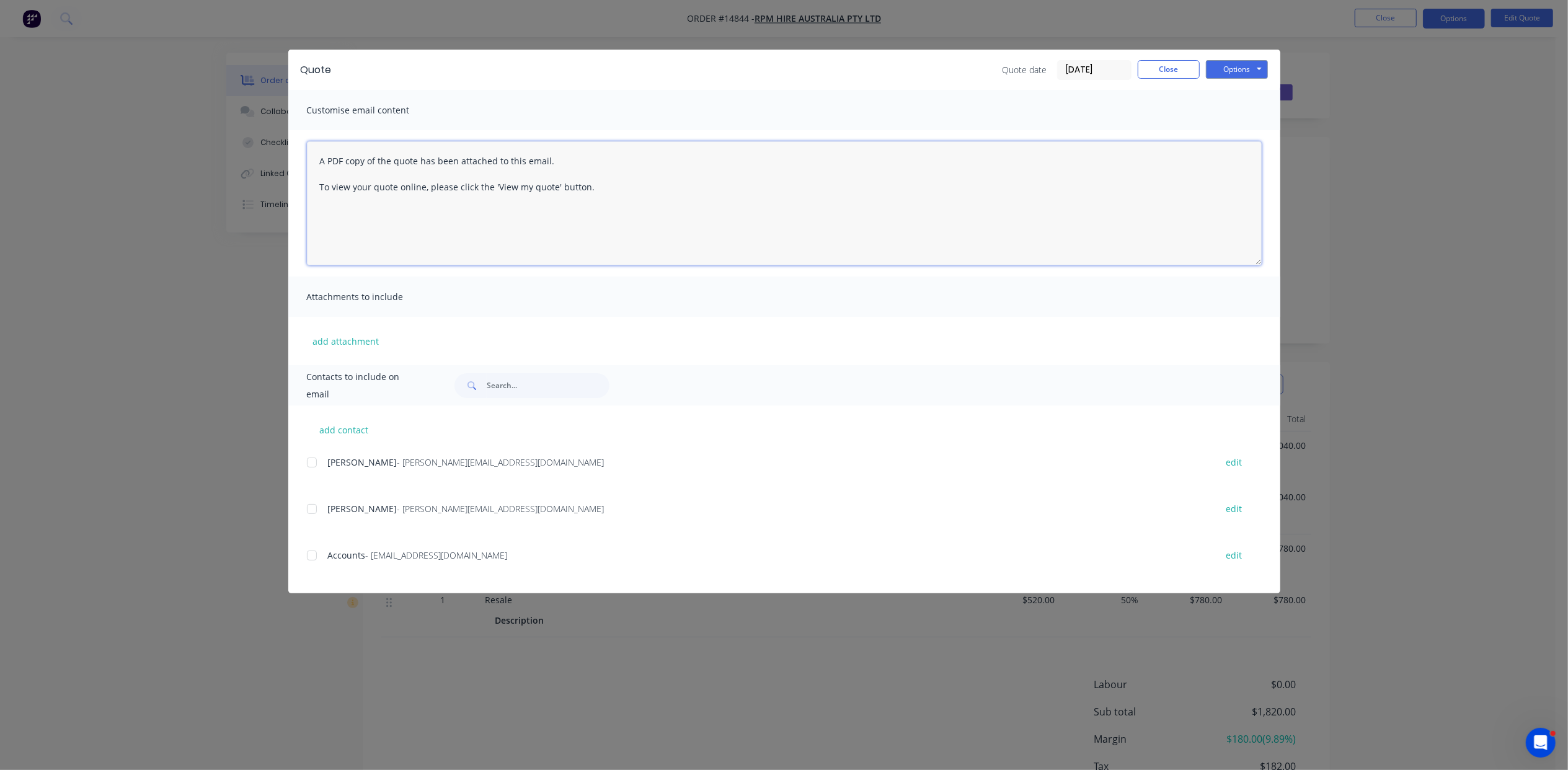
click at [314, 152] on textarea "A PDF copy of the quote has been attached to this email. To view your quote onl…" at bounding box center [785, 203] width 955 height 124
drag, startPoint x: 708, startPoint y: 188, endPoint x: 240, endPoint y: 160, distance: 468.8
click at [240, 160] on div "Quote Quote date [DATE] Close Options Preview Print Email Customise email conte…" at bounding box center [784, 385] width 1568 height 770
type textarea "Hi mate, I can turn this around [DATE] as a hot dipped finish or 2-3 weeks if p…"
click at [1169, 78] on button "Close" at bounding box center [1168, 69] width 62 height 19
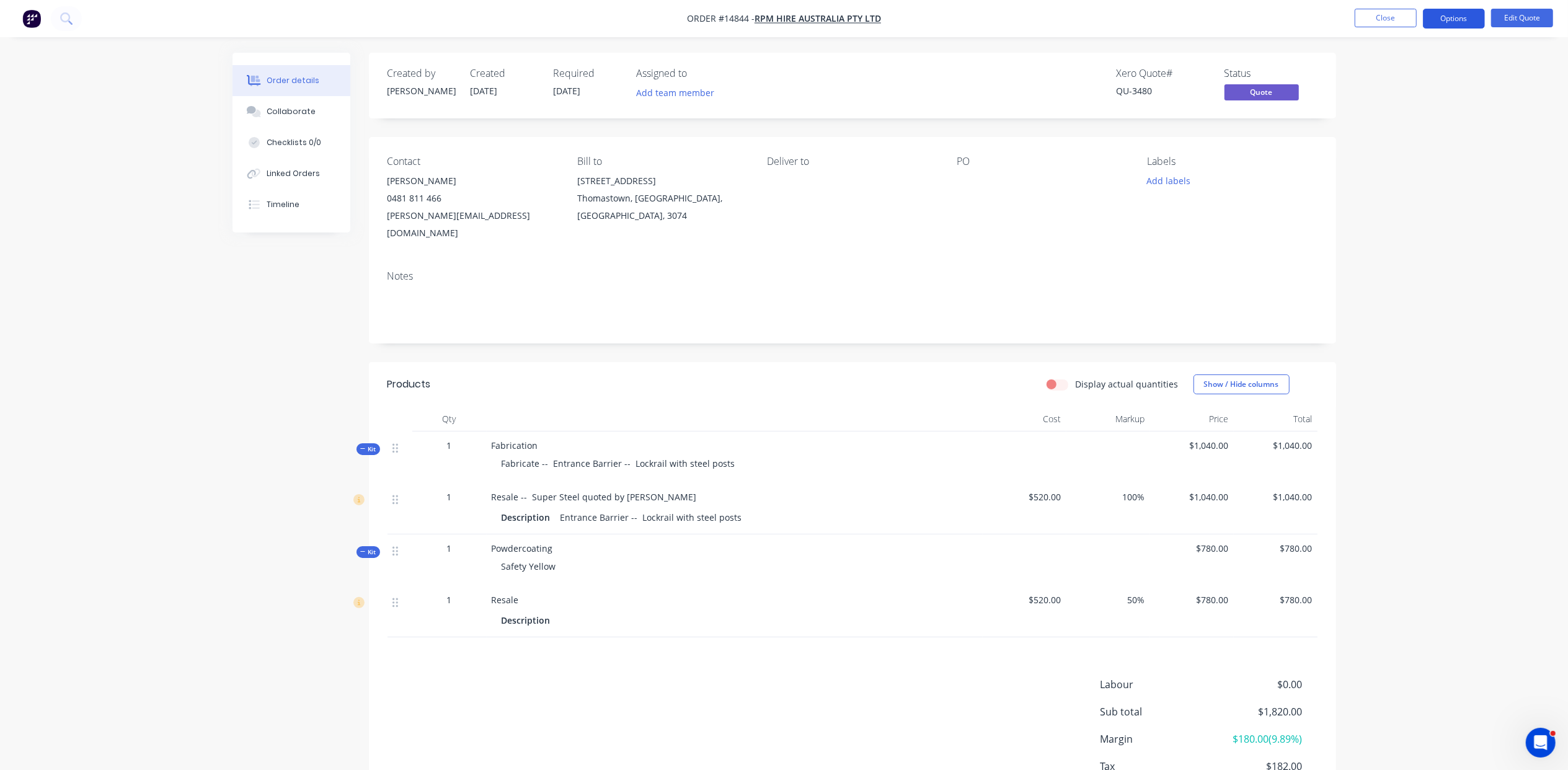
click at [1445, 17] on button "Options" at bounding box center [1454, 19] width 62 height 20
click at [1428, 81] on div "Quote" at bounding box center [1417, 75] width 114 height 18
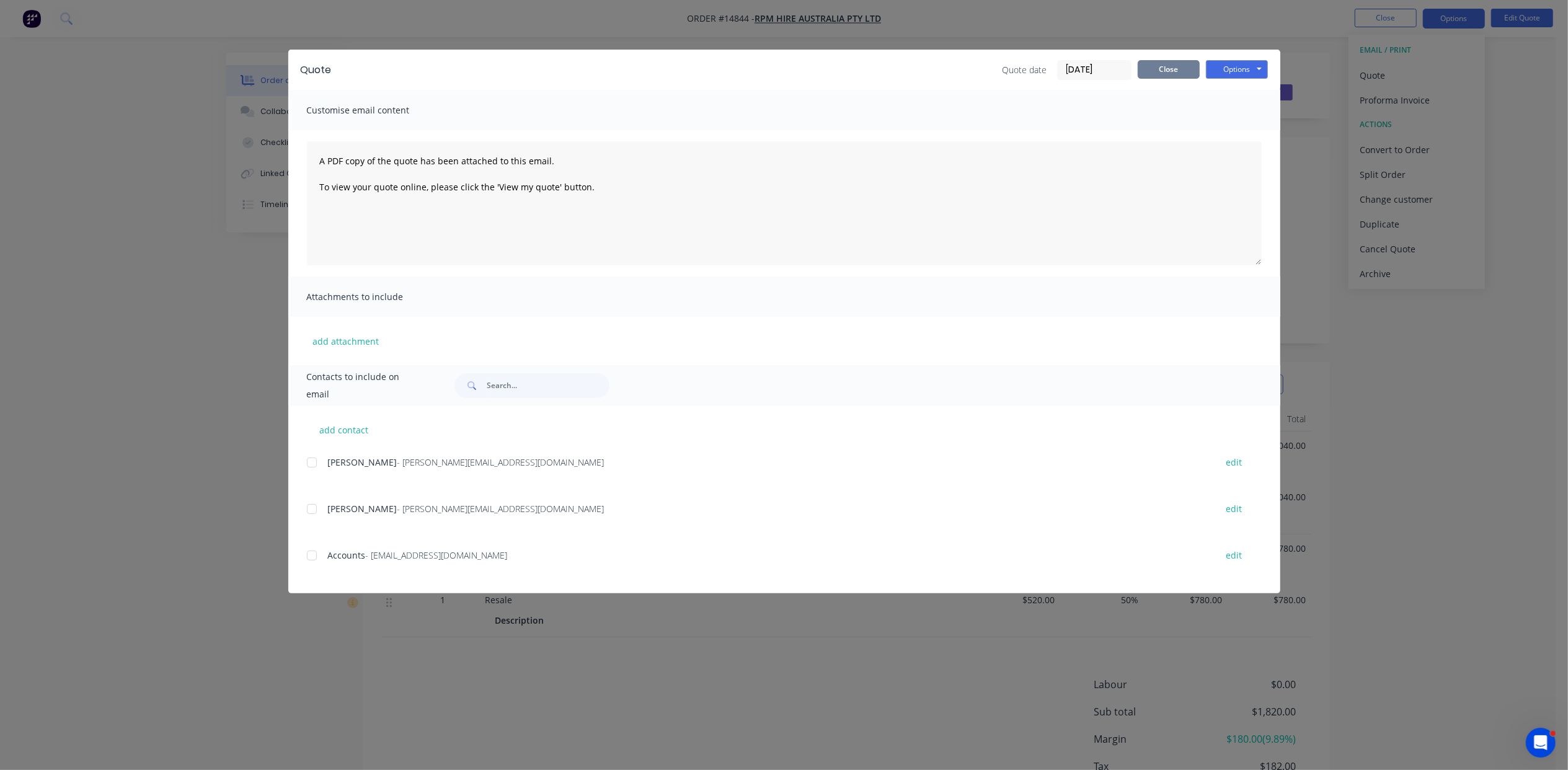
click at [1156, 66] on button "Close" at bounding box center [1168, 69] width 62 height 19
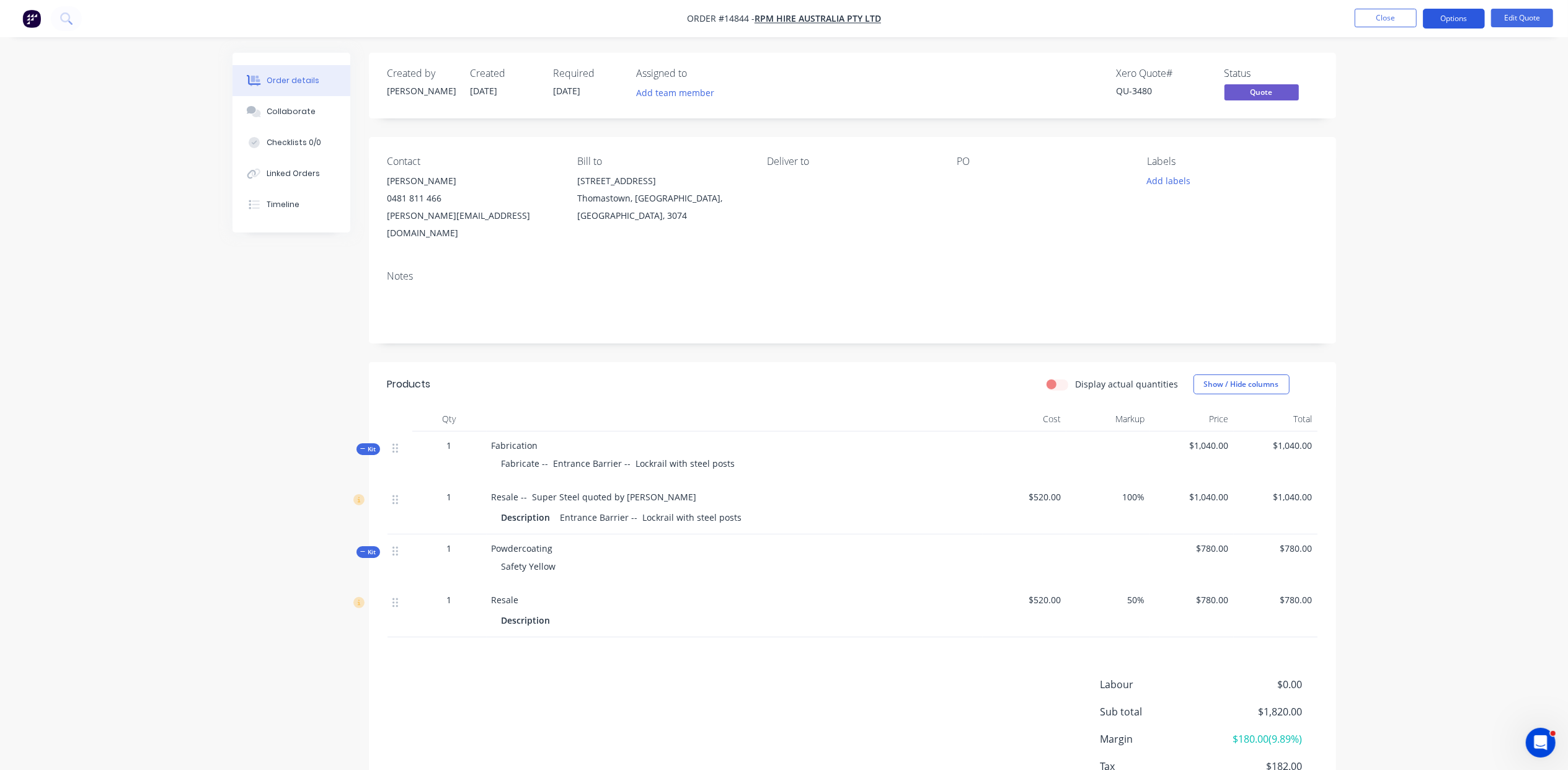
click at [1452, 21] on button "Options" at bounding box center [1454, 19] width 62 height 20
click at [1418, 70] on div "Quote" at bounding box center [1417, 75] width 114 height 18
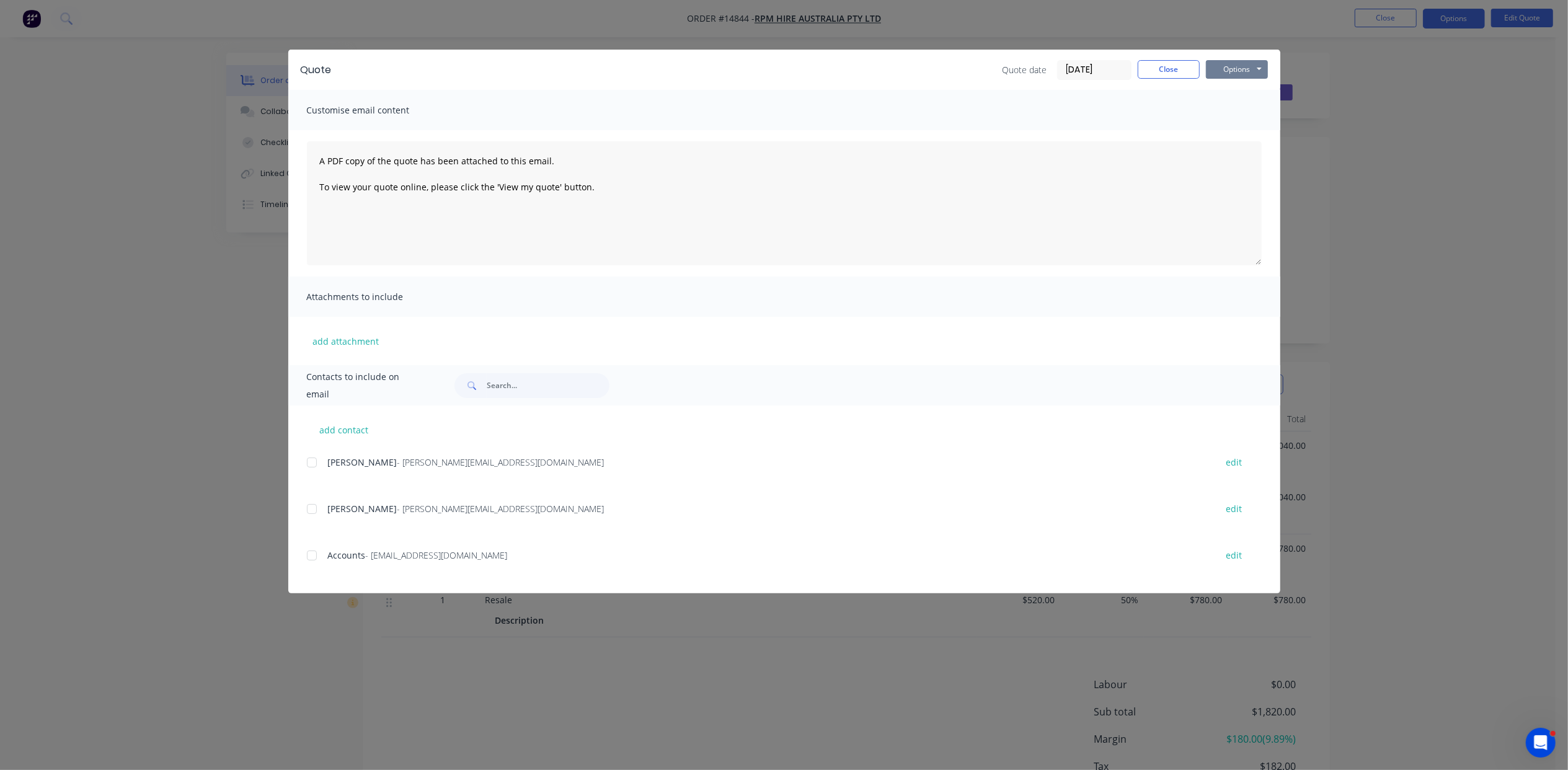
click at [1258, 72] on button "Options" at bounding box center [1237, 69] width 62 height 19
click at [1253, 111] on button "Print" at bounding box center [1246, 111] width 80 height 21
click at [1177, 78] on div "Quote date [DATE] Close Options Preview Print Email" at bounding box center [1135, 70] width 266 height 20
click at [1177, 71] on button "Close" at bounding box center [1168, 69] width 62 height 19
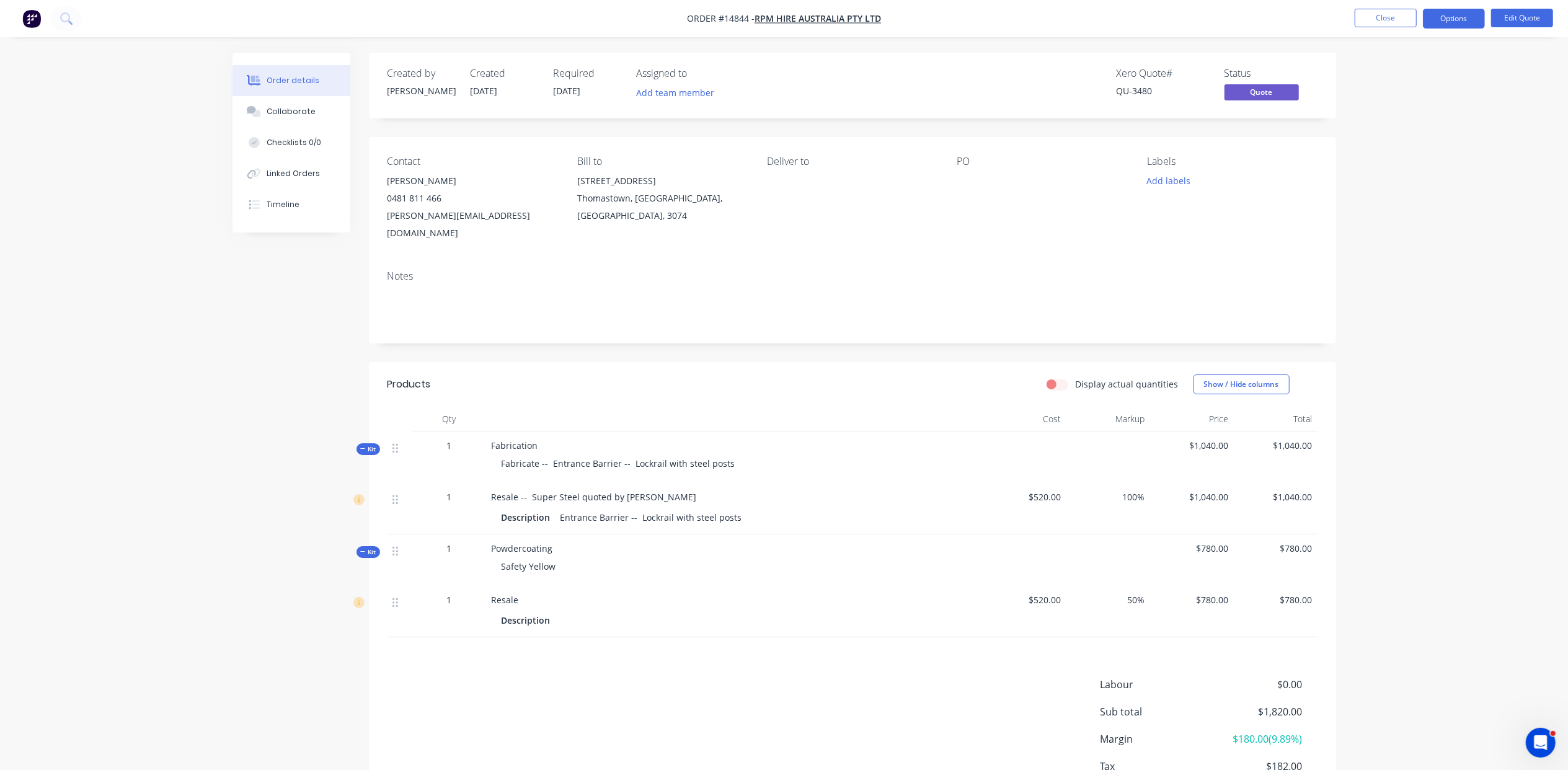
click at [1134, 490] on span "100%" at bounding box center [1108, 496] width 73 height 13
click at [1514, 14] on button "Edit Quote" at bounding box center [1522, 18] width 62 height 19
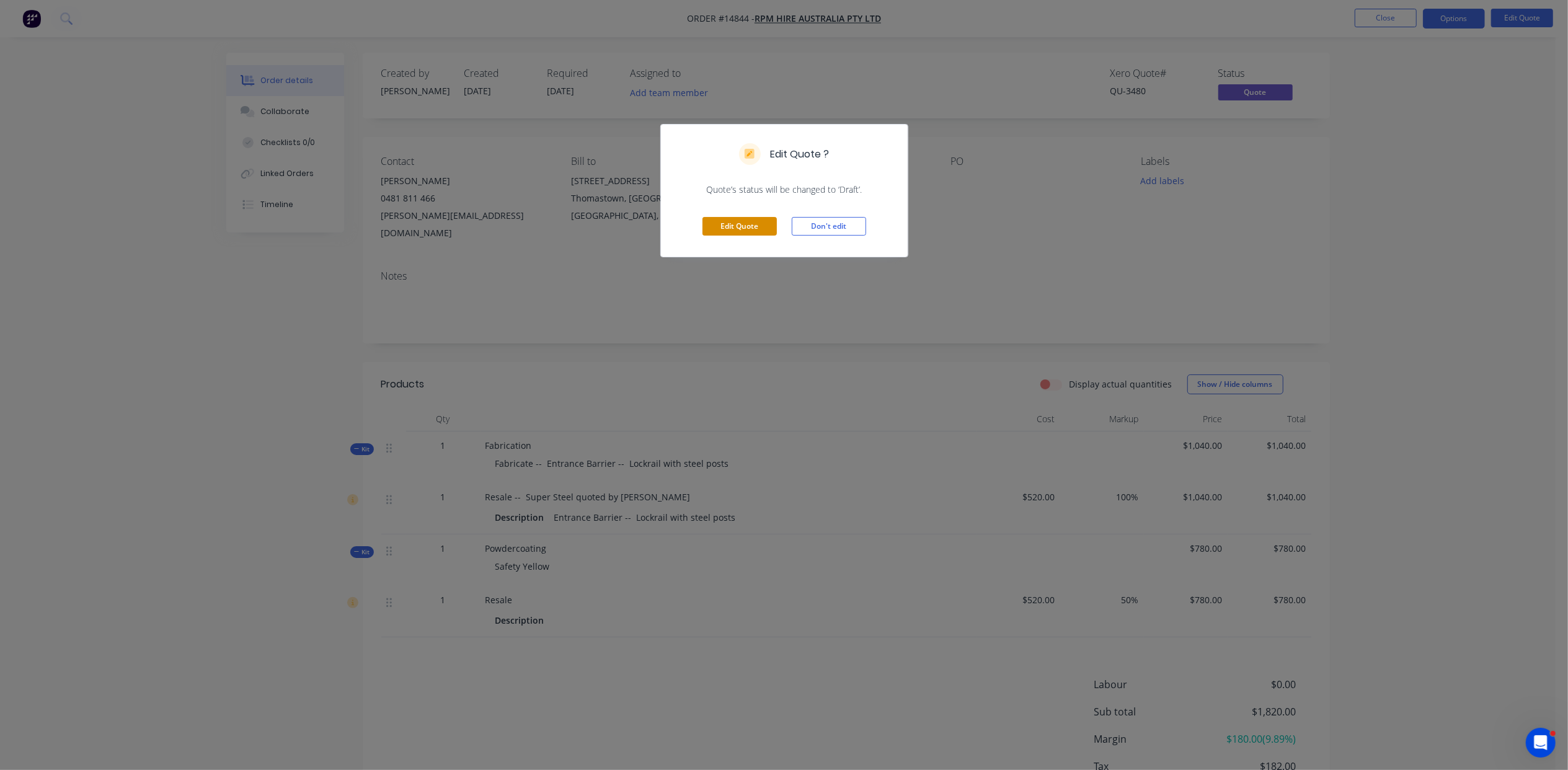
click at [718, 224] on button "Edit Quote" at bounding box center [740, 226] width 74 height 19
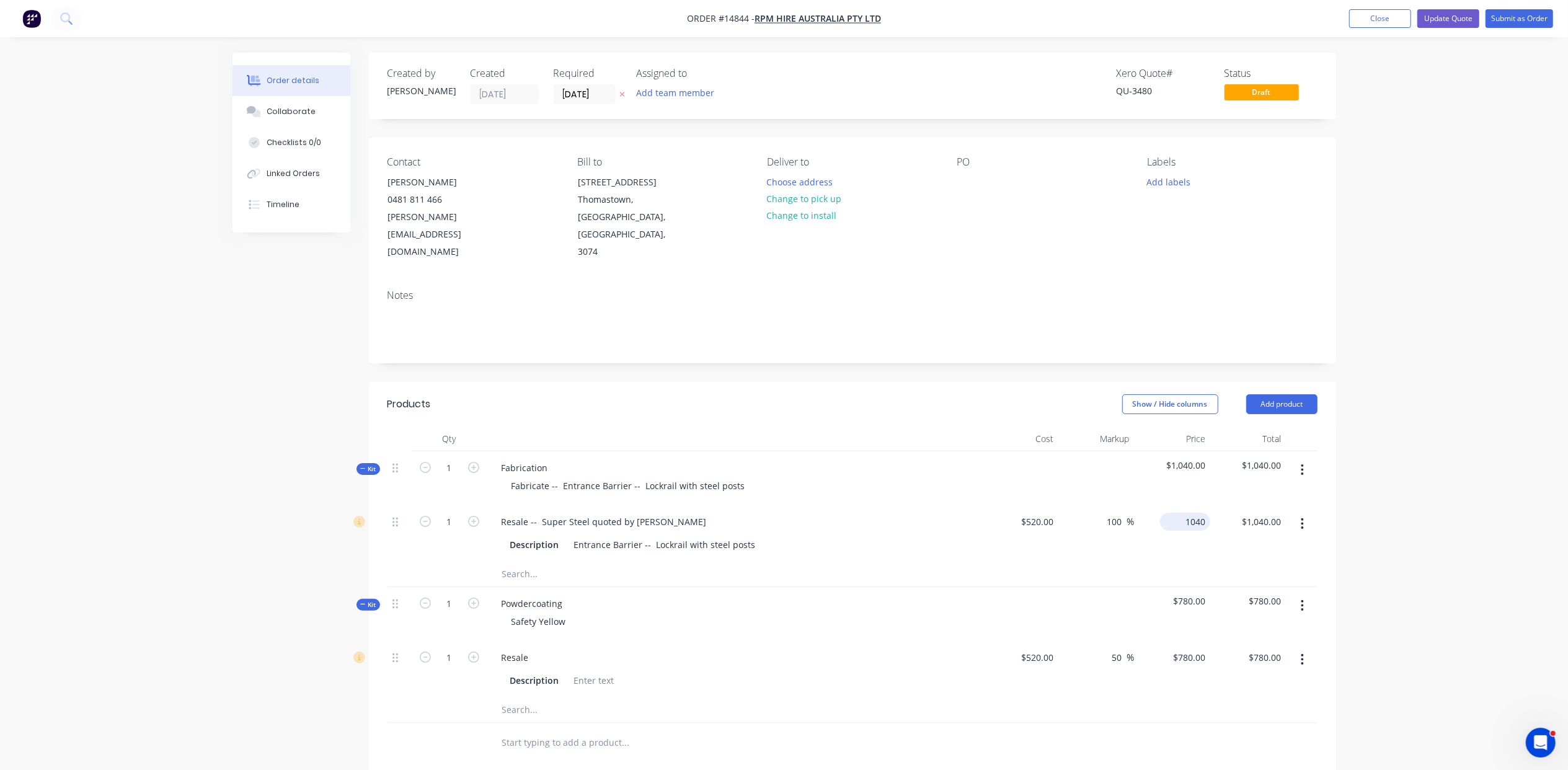
click at [1179, 505] on div "1040 $1,040.00" at bounding box center [1173, 534] width 76 height 56
type input "1327"
type input "155.19"
type input "$1,327.00"
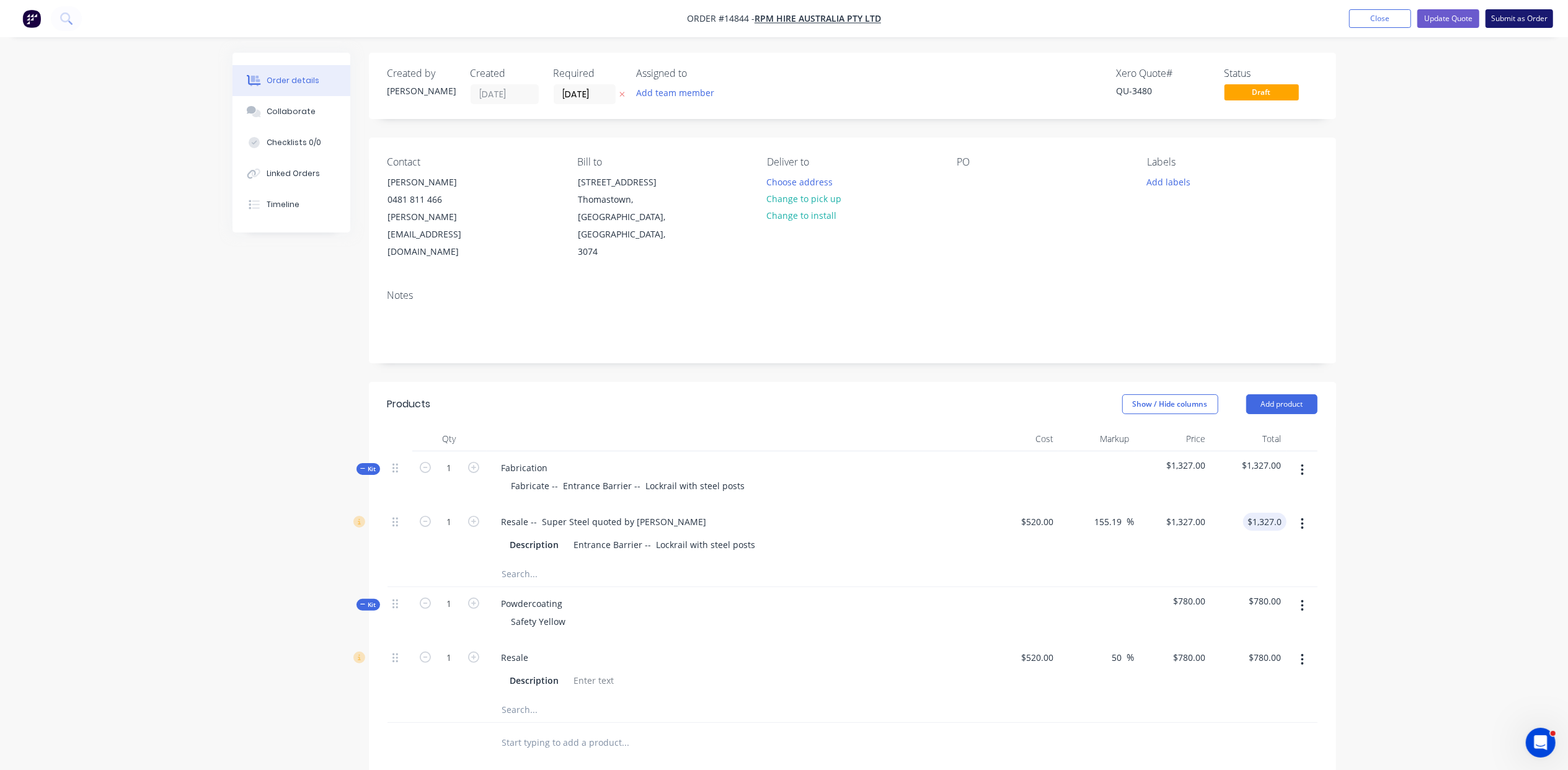
click at [1504, 23] on button "Submit as Order" at bounding box center [1519, 18] width 68 height 19
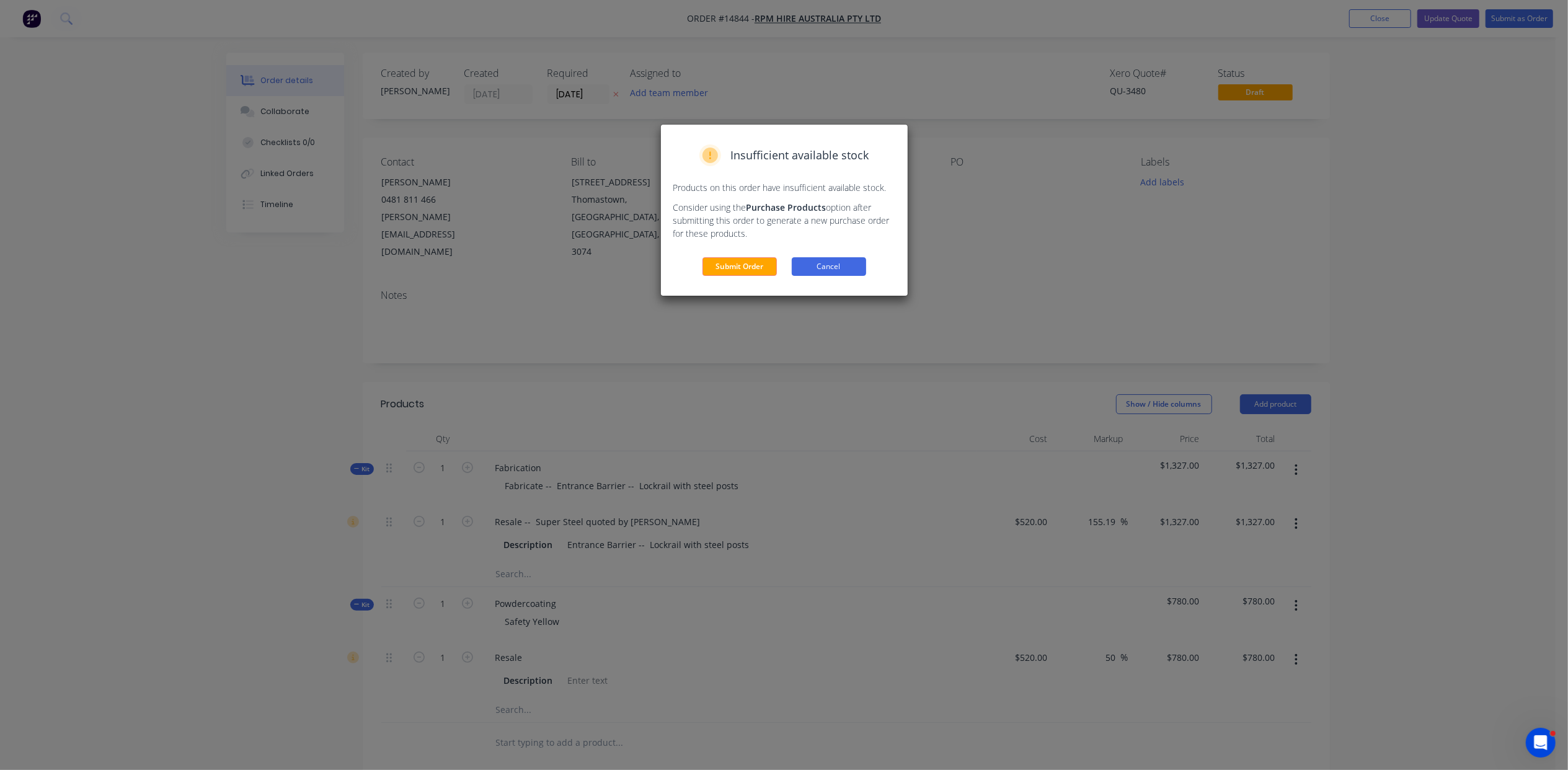
click at [845, 258] on button "Cancel" at bounding box center [829, 266] width 74 height 19
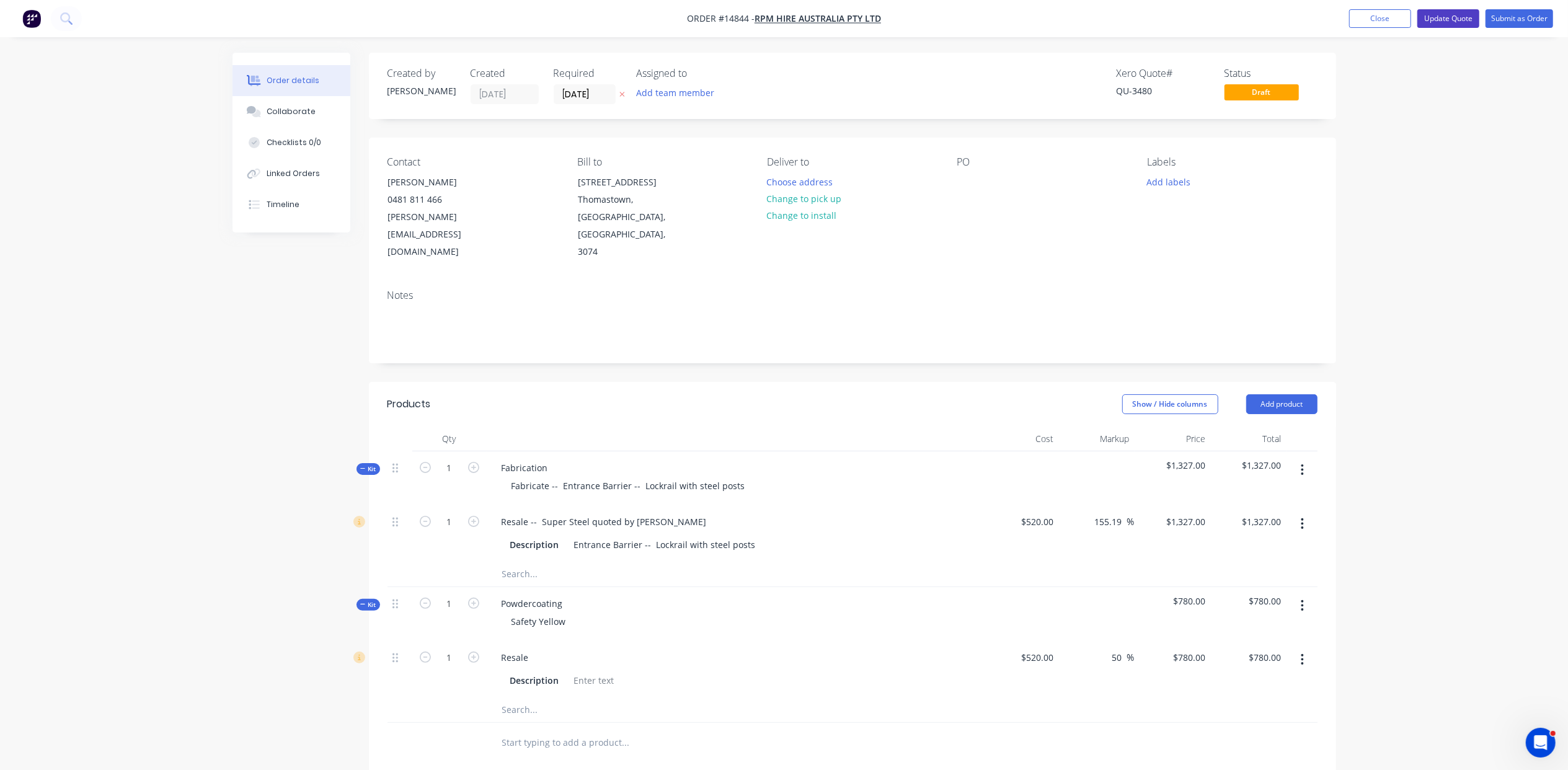
click at [1460, 19] on button "Update Quote" at bounding box center [1448, 18] width 62 height 19
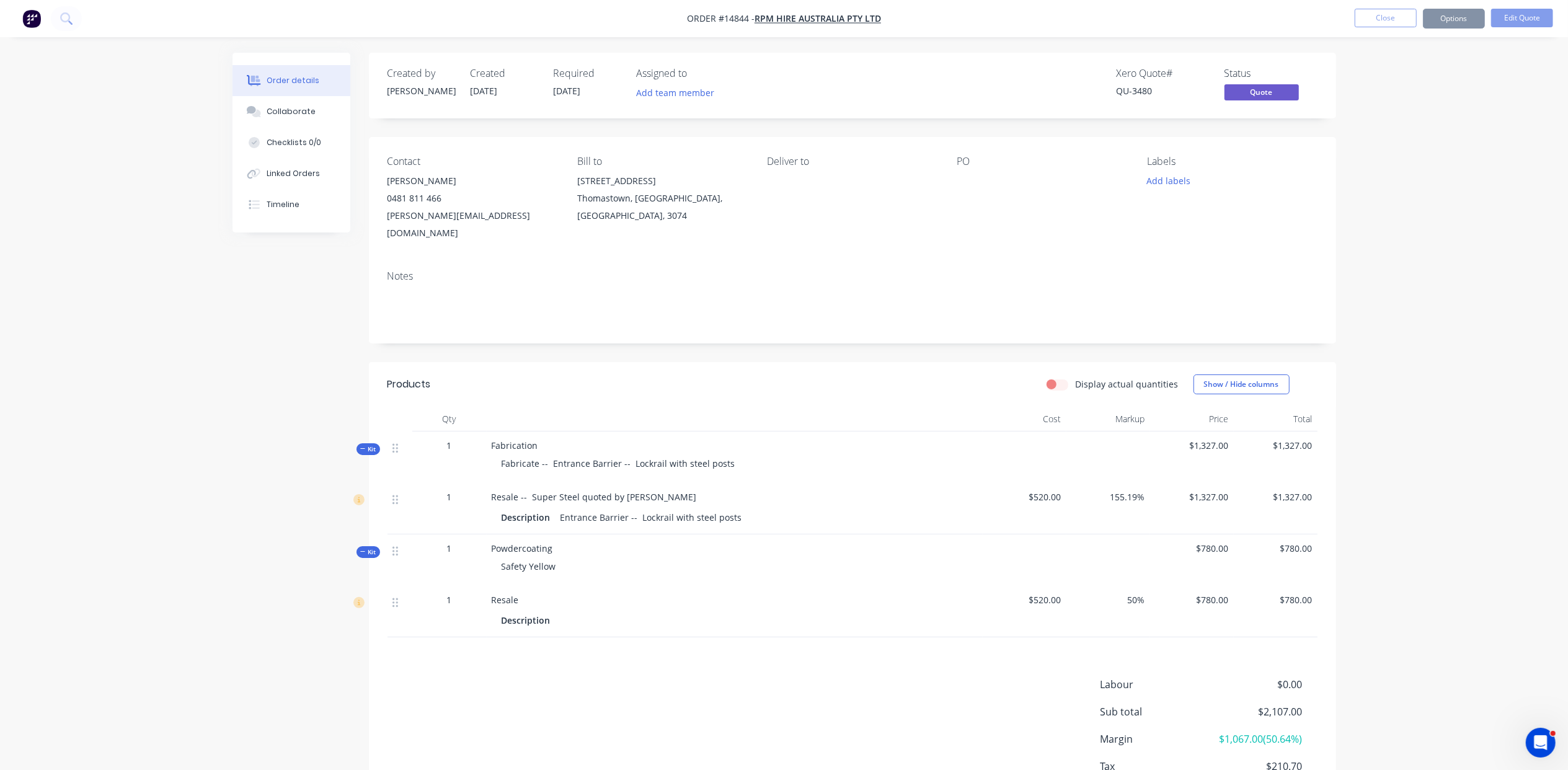
click at [573, 91] on span "[DATE]" at bounding box center [567, 91] width 27 height 12
click at [1464, 20] on button "Options" at bounding box center [1454, 19] width 62 height 20
click at [1427, 71] on div "Quote" at bounding box center [1417, 75] width 114 height 18
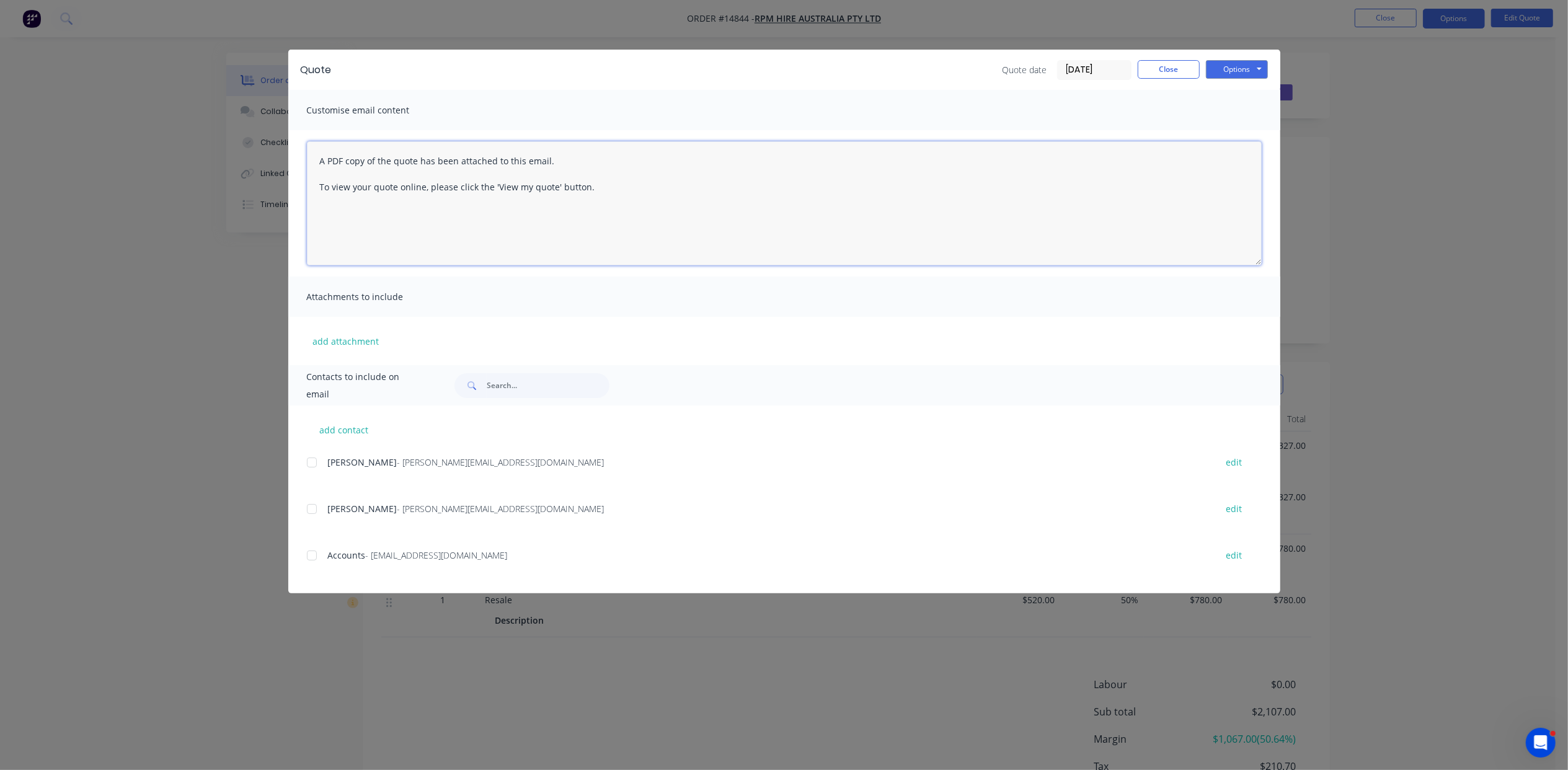
drag, startPoint x: 588, startPoint y: 188, endPoint x: 282, endPoint y: 127, distance: 312.0
click at [282, 127] on div "Quote Quote date [DATE] Close Options Preview Print Email Customise email conte…" at bounding box center [784, 385] width 1568 height 770
paste textarea "Hi mate, I can turn this around [DATE] as a hot dipped finish or 2-3 weeks if p…"
click at [578, 243] on textarea "Hi mate, I can turn this around [DATE] as a hot dipped finish or 2-3 weeks if p…" at bounding box center [785, 203] width 955 height 124
click at [708, 193] on textarea "Hi mate, I can turn this around [DATE] as a hot dipped finish or 2-3 weeks if p…" at bounding box center [785, 203] width 955 height 124
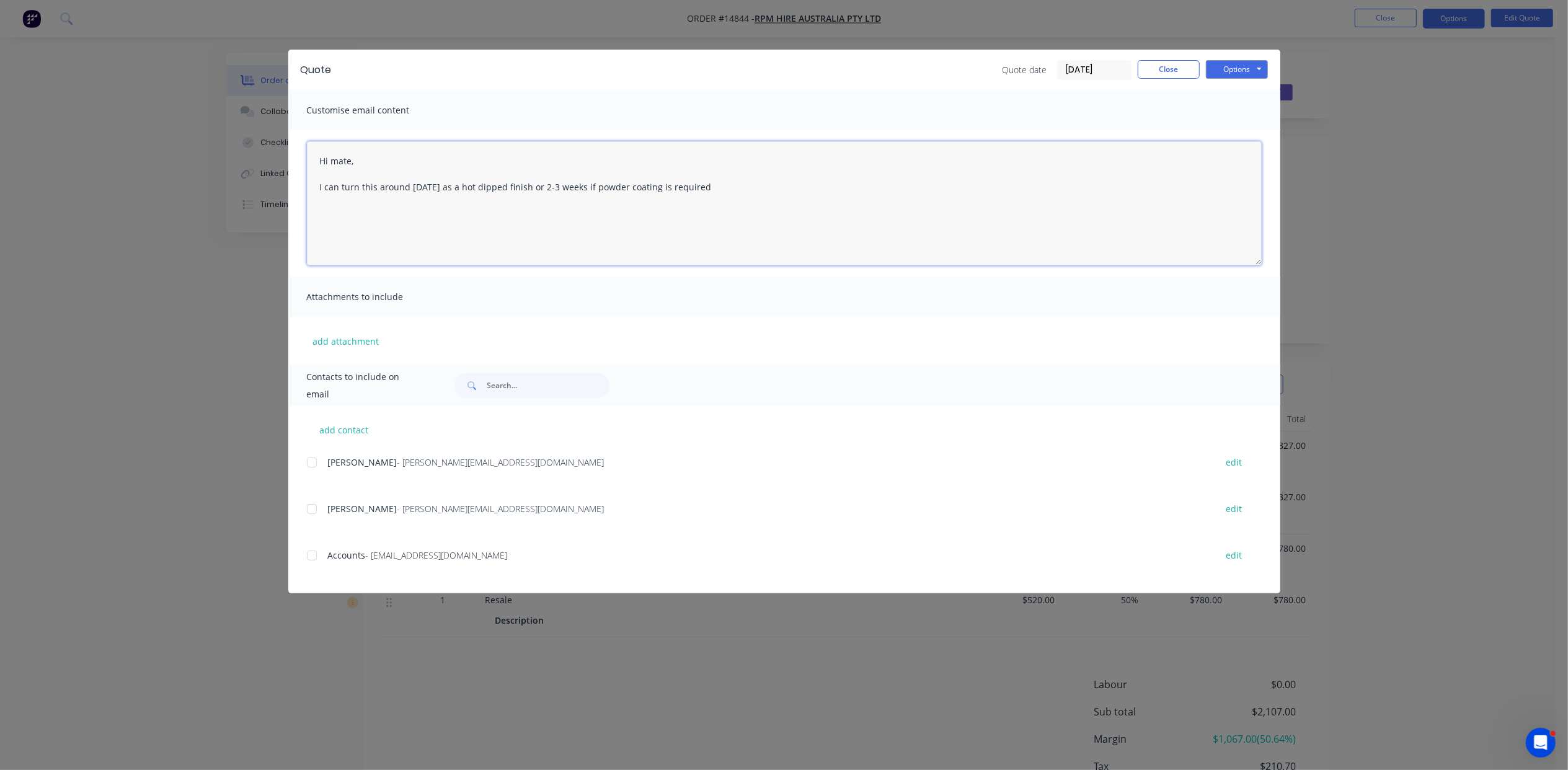
type textarea "Hi mate, I can turn this around [DATE] as a hot dipped finish or 2-3 weeks if p…"
click at [1191, 73] on button "Close" at bounding box center [1168, 69] width 62 height 19
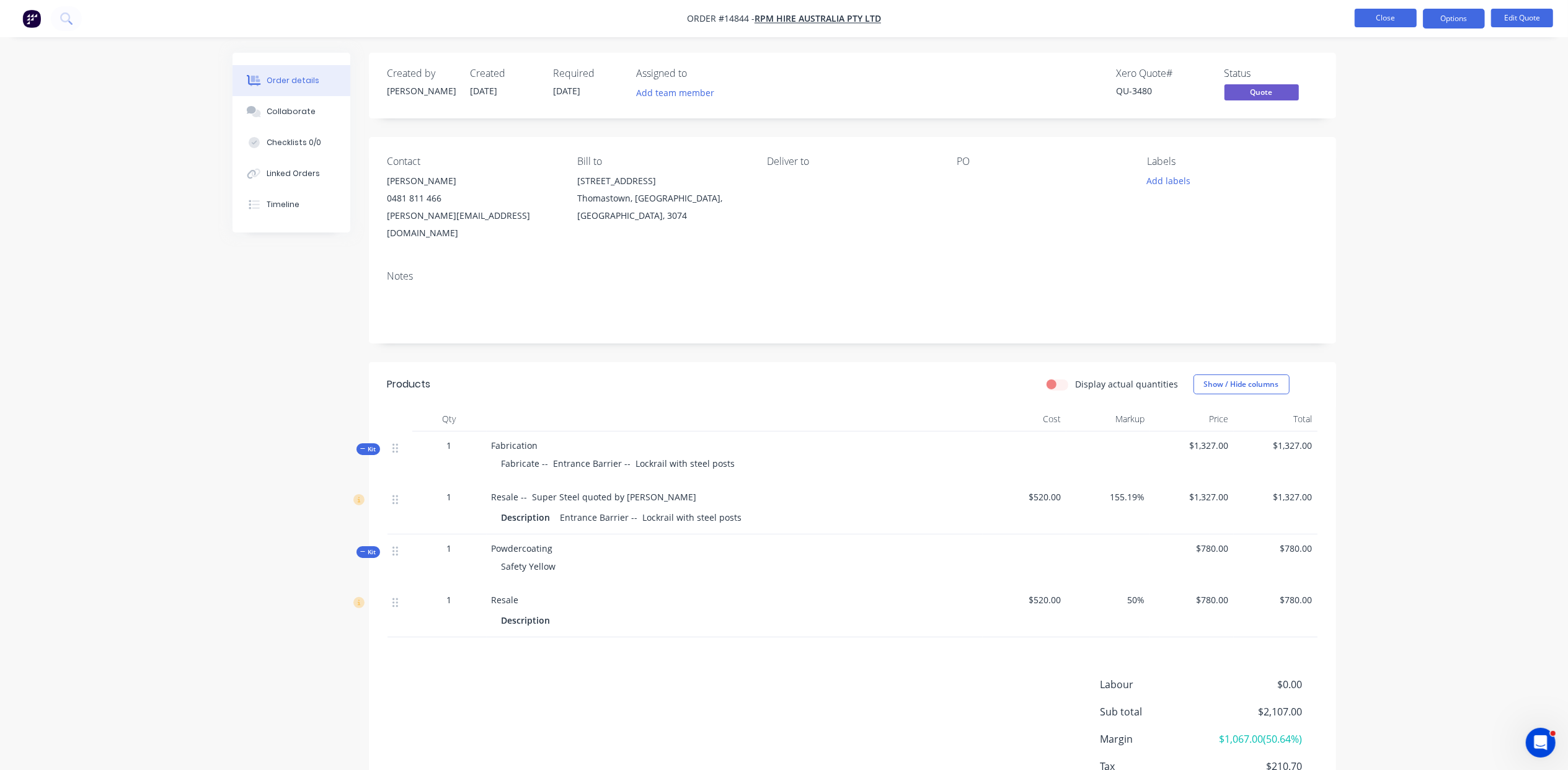
click at [1405, 16] on button "Close" at bounding box center [1386, 18] width 62 height 19
